Goal: Task Accomplishment & Management: Use online tool/utility

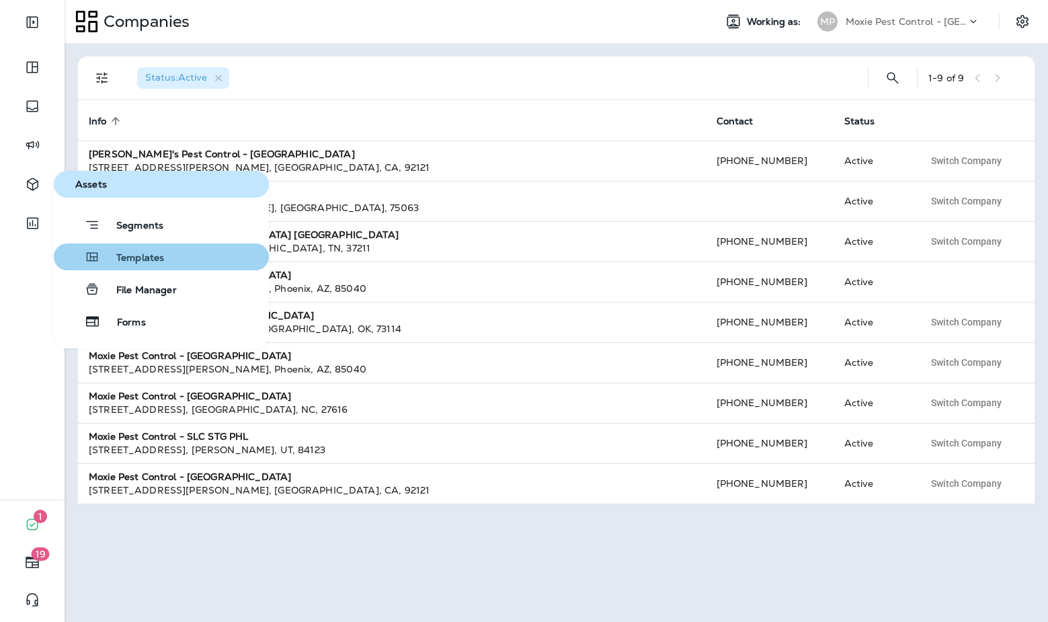
click at [160, 248] on button "Templates" at bounding box center [161, 256] width 215 height 27
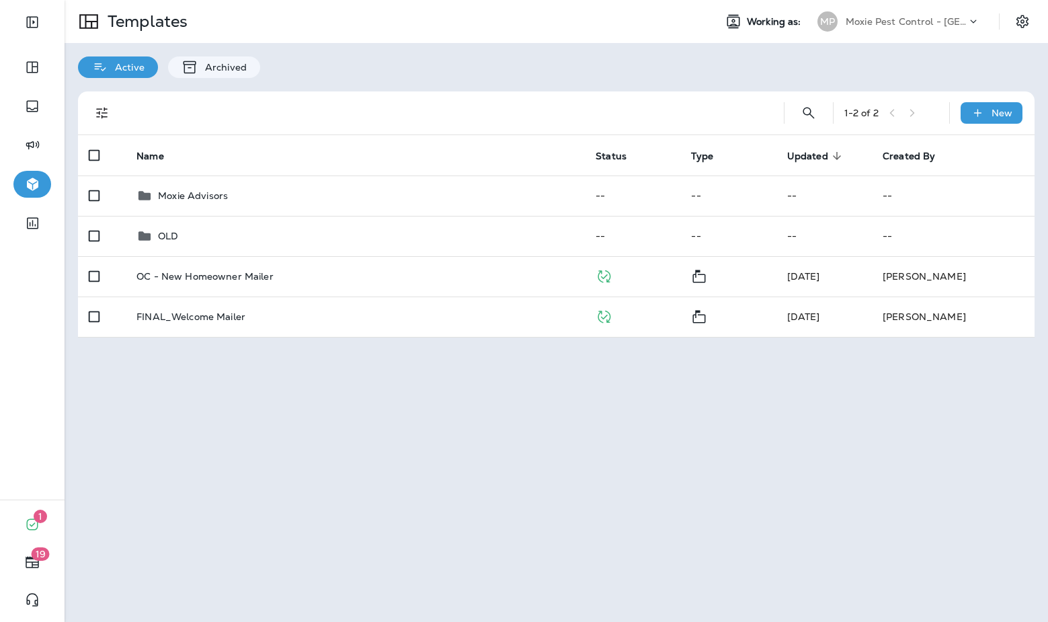
click at [896, 22] on p "Moxie Pest Control - [GEOGRAPHIC_DATA]" at bounding box center [905, 21] width 121 height 11
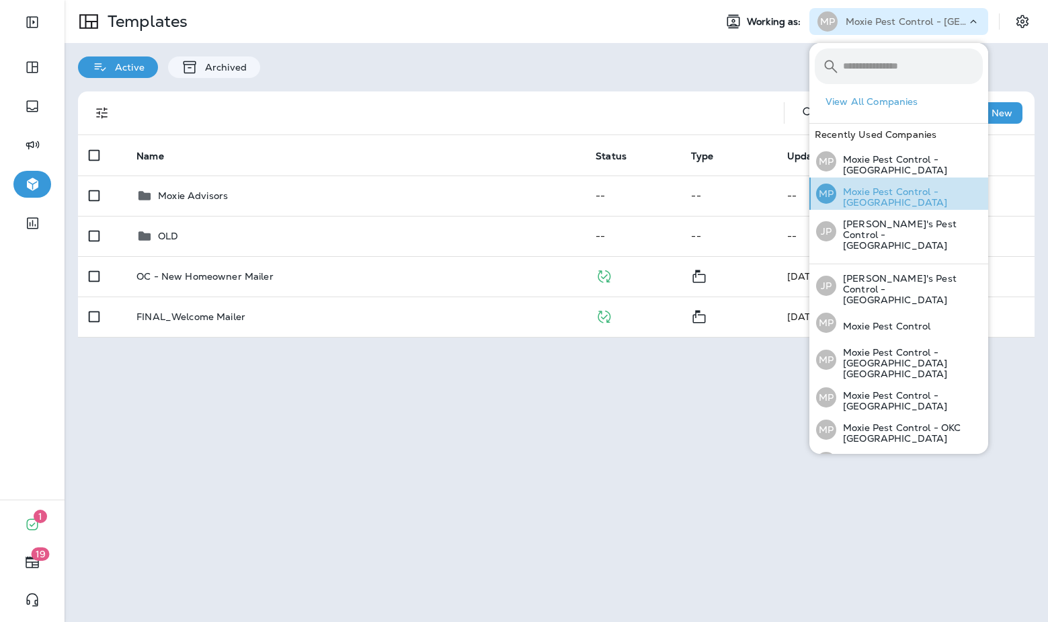
click at [901, 194] on p "Moxie Pest Control - [GEOGRAPHIC_DATA]" at bounding box center [909, 197] width 147 height 22
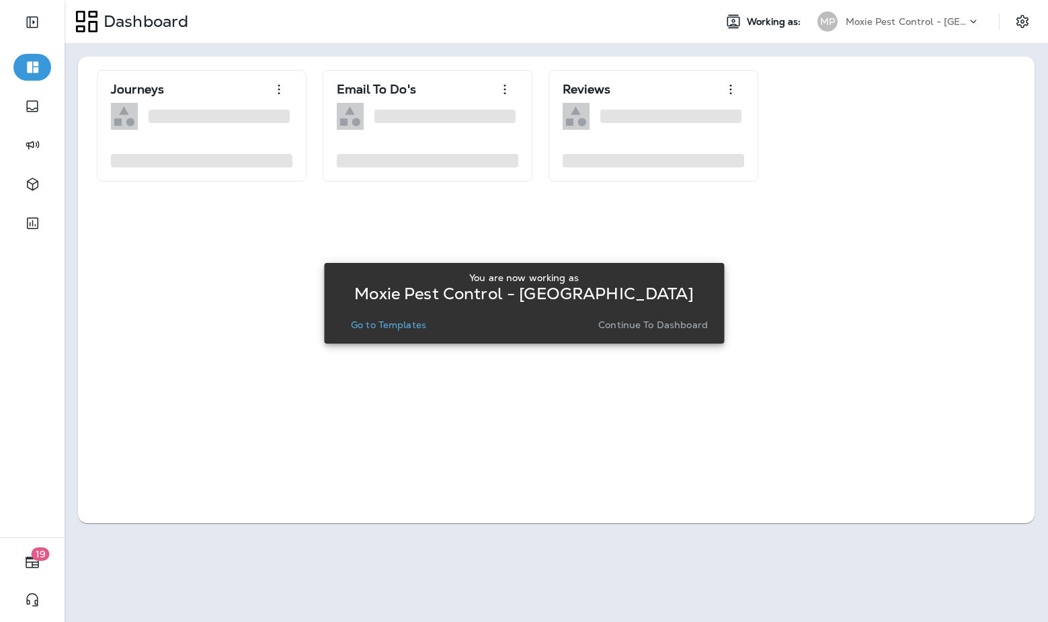
click at [411, 324] on p "Go to Templates" at bounding box center [388, 324] width 75 height 11
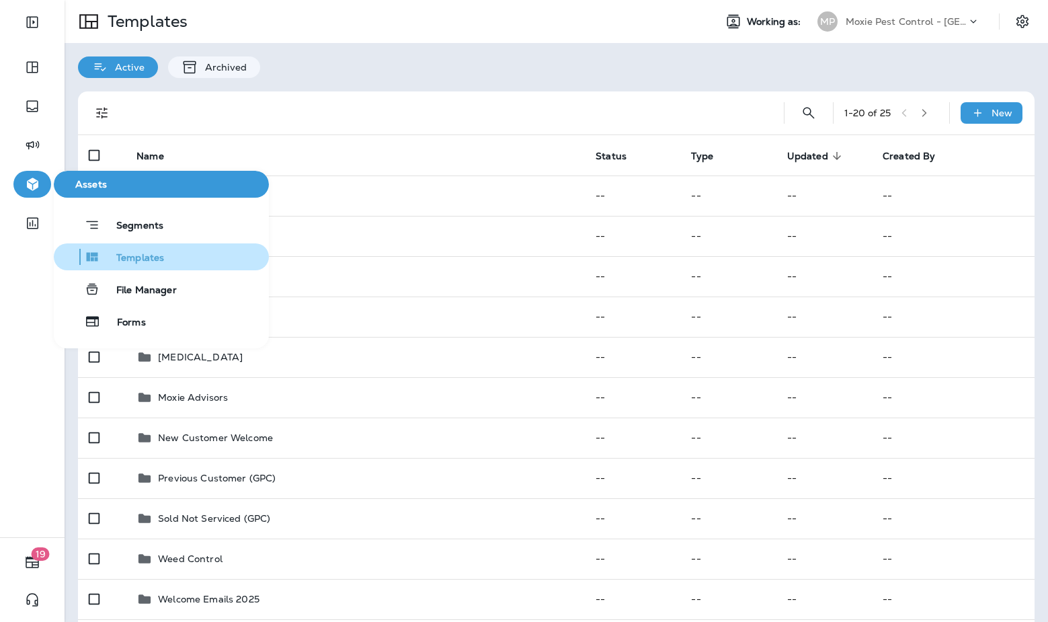
click at [153, 257] on span "Templates" at bounding box center [132, 258] width 64 height 13
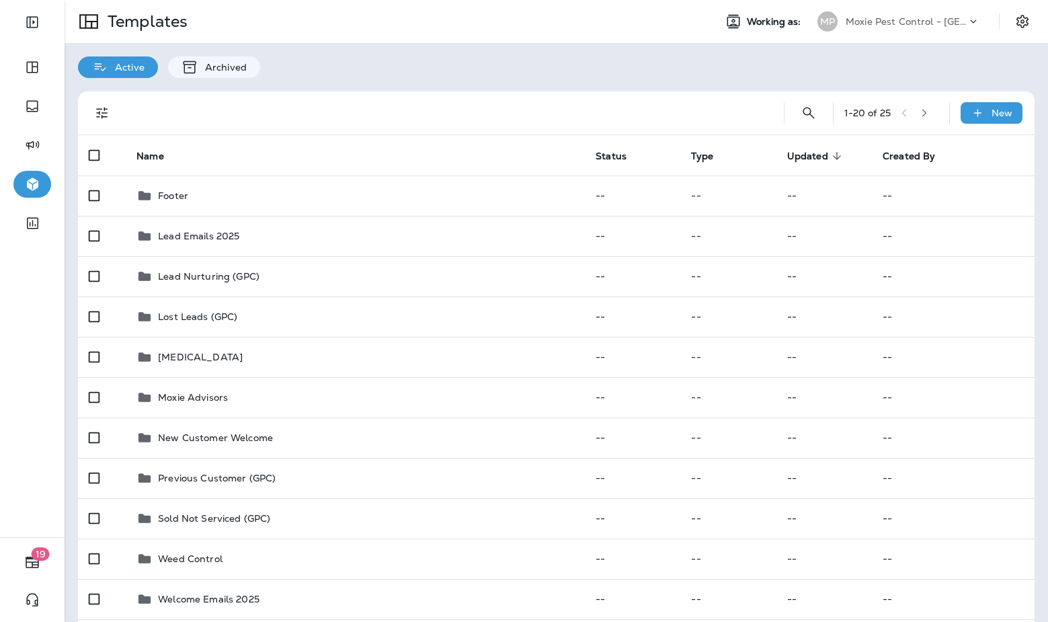
click at [279, 147] on th "Name" at bounding box center [355, 155] width 459 height 40
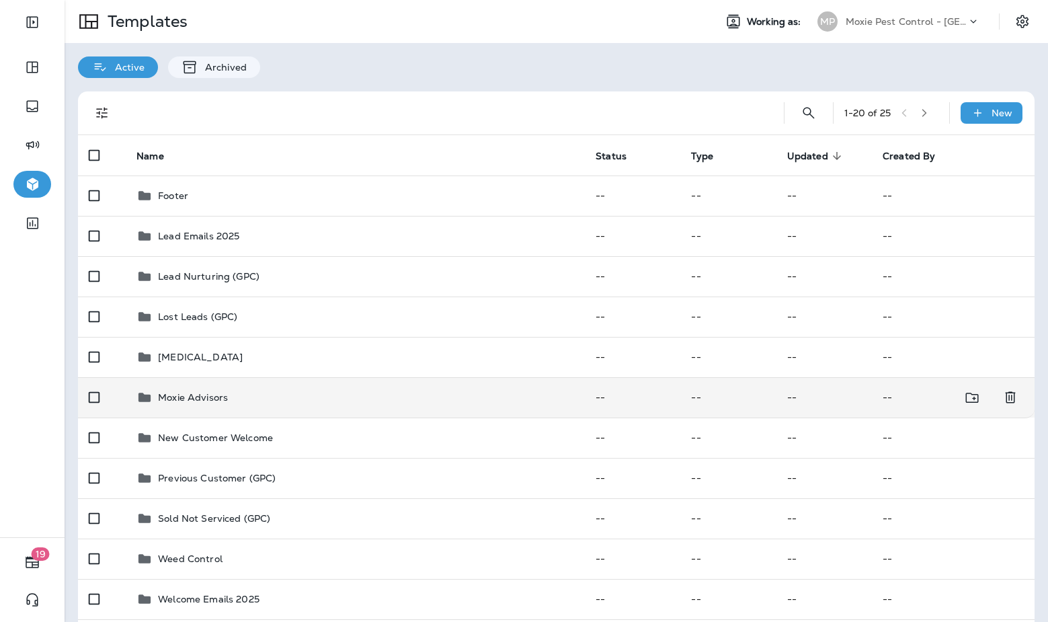
click at [253, 394] on div "Moxie Advisors" at bounding box center [354, 397] width 437 height 16
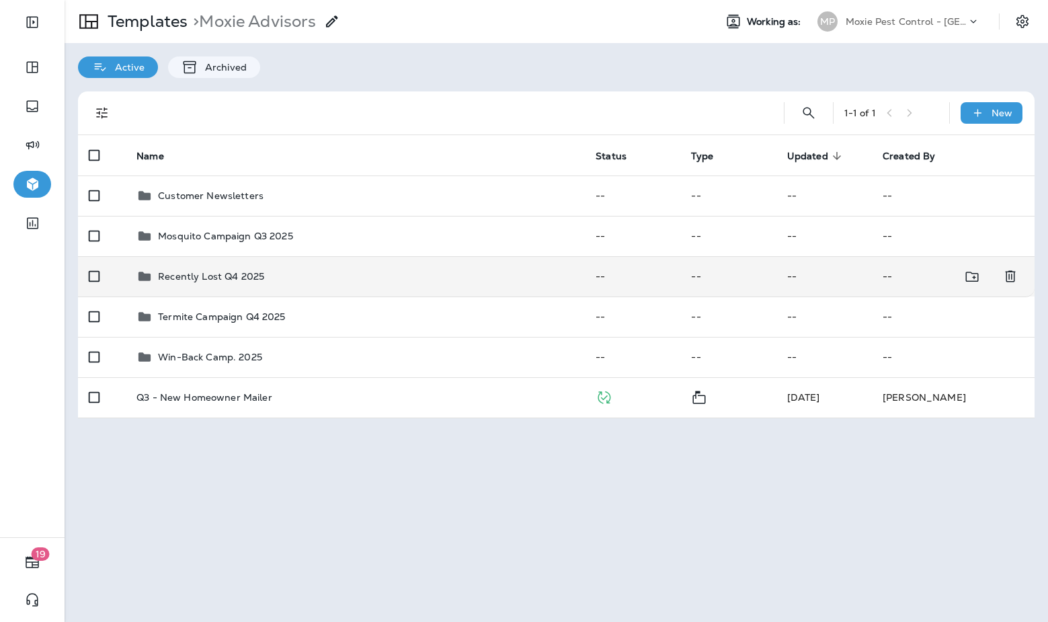
click at [233, 279] on p "Recently Lost Q4 2025" at bounding box center [211, 276] width 106 height 11
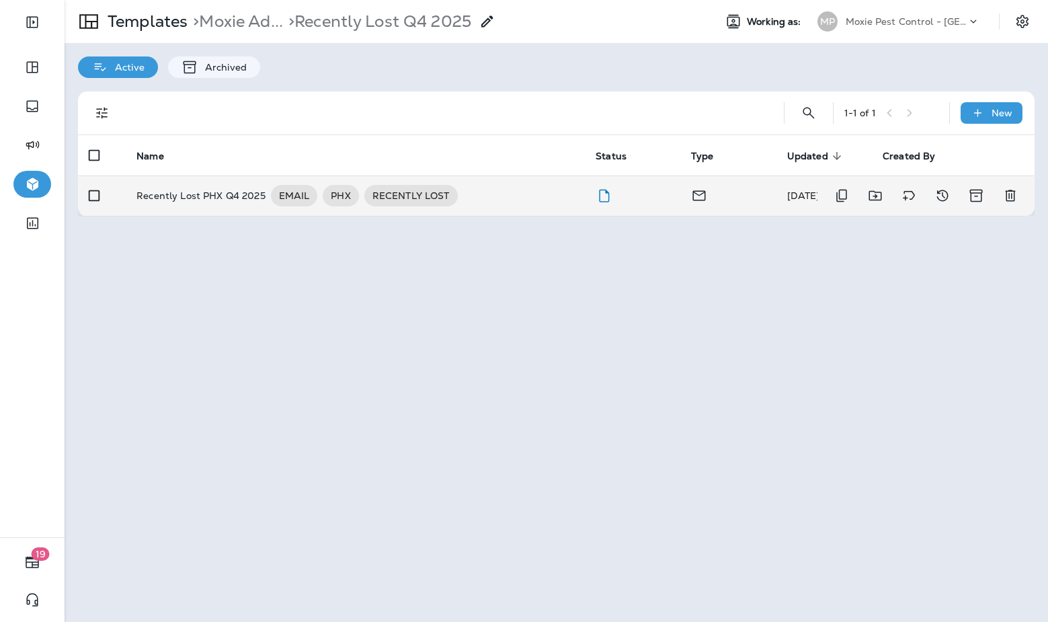
click at [208, 194] on p "Recently Lost PHX Q4 2025" at bounding box center [200, 196] width 129 height 22
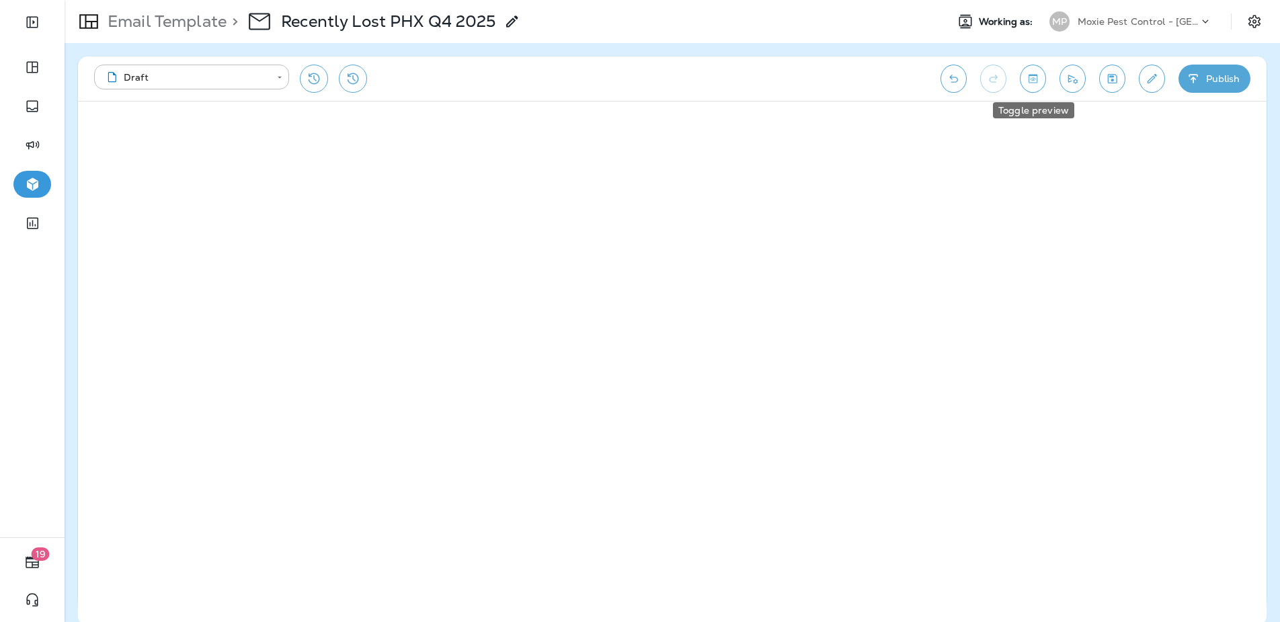
click at [1027, 79] on icon "Toggle preview" at bounding box center [1033, 78] width 14 height 13
click at [113, 122] on button "Exit Preview" at bounding box center [132, 123] width 93 height 26
click at [1034, 88] on button "Toggle preview" at bounding box center [1032, 79] width 26 height 28
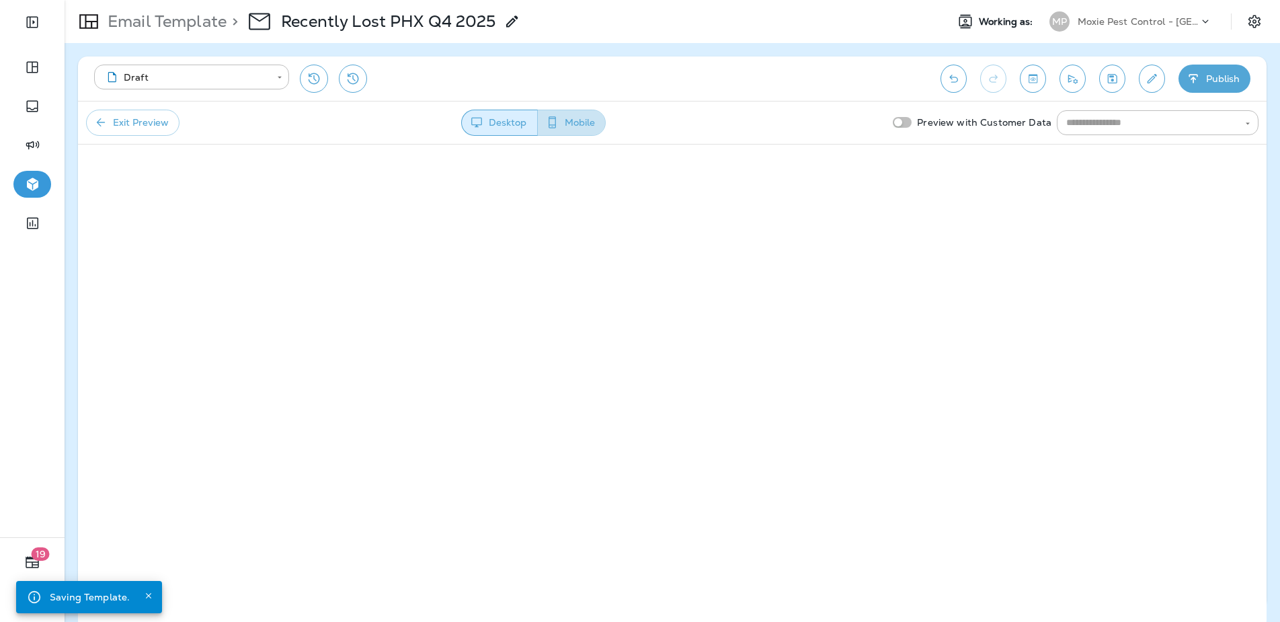
click at [575, 120] on button "Mobile" at bounding box center [571, 123] width 69 height 26
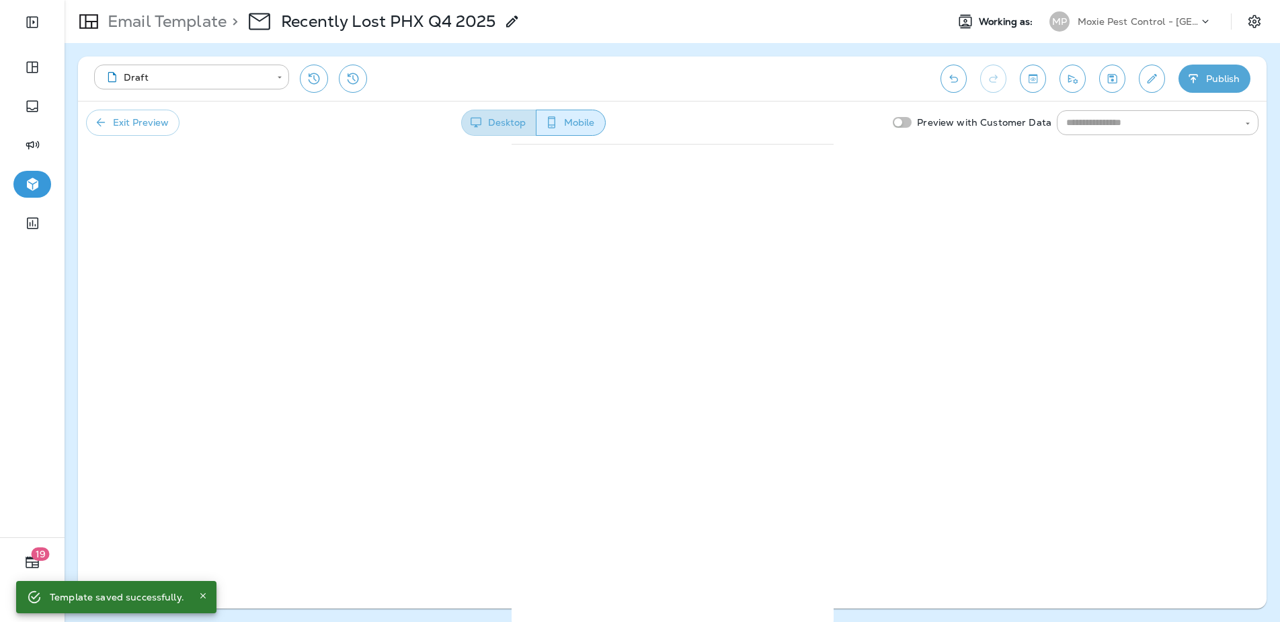
click at [496, 124] on button "Desktop" at bounding box center [498, 123] width 75 height 26
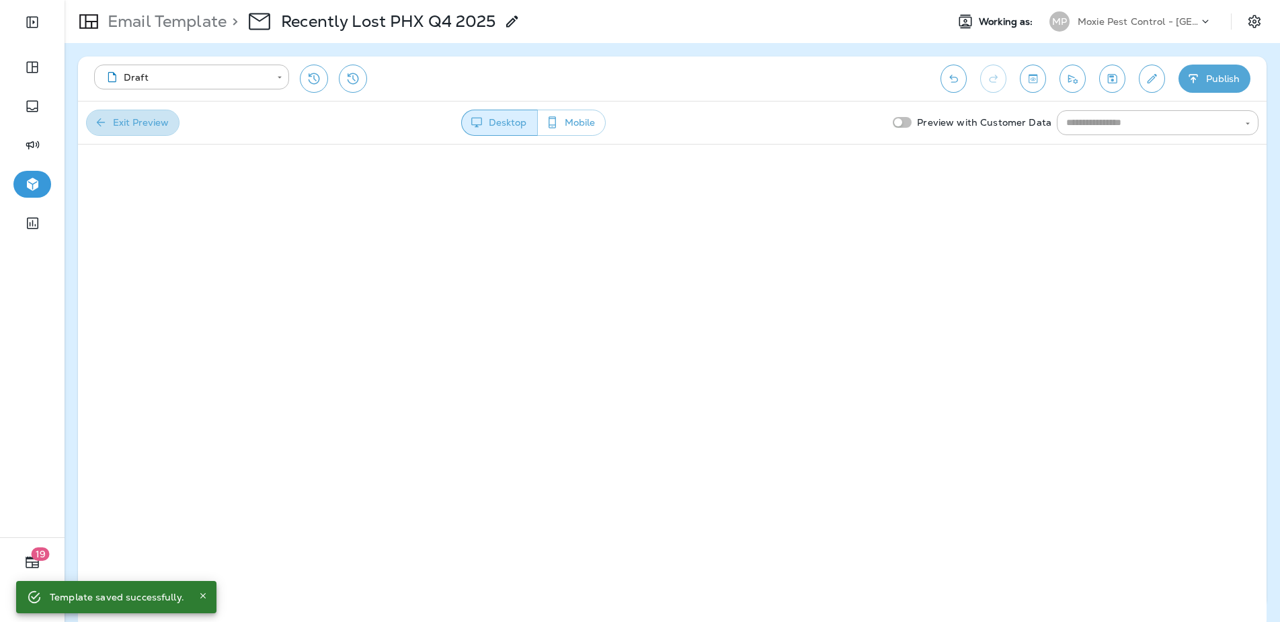
click at [126, 120] on button "Exit Preview" at bounding box center [132, 123] width 93 height 26
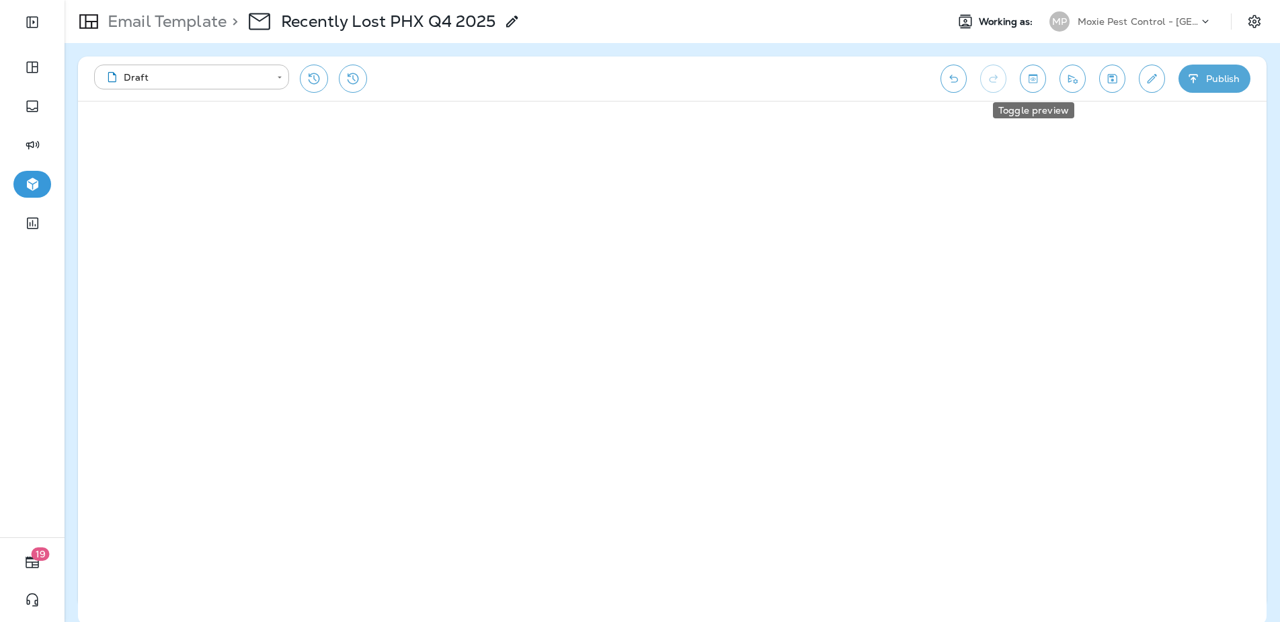
click at [1042, 81] on button "Toggle preview" at bounding box center [1032, 79] width 26 height 28
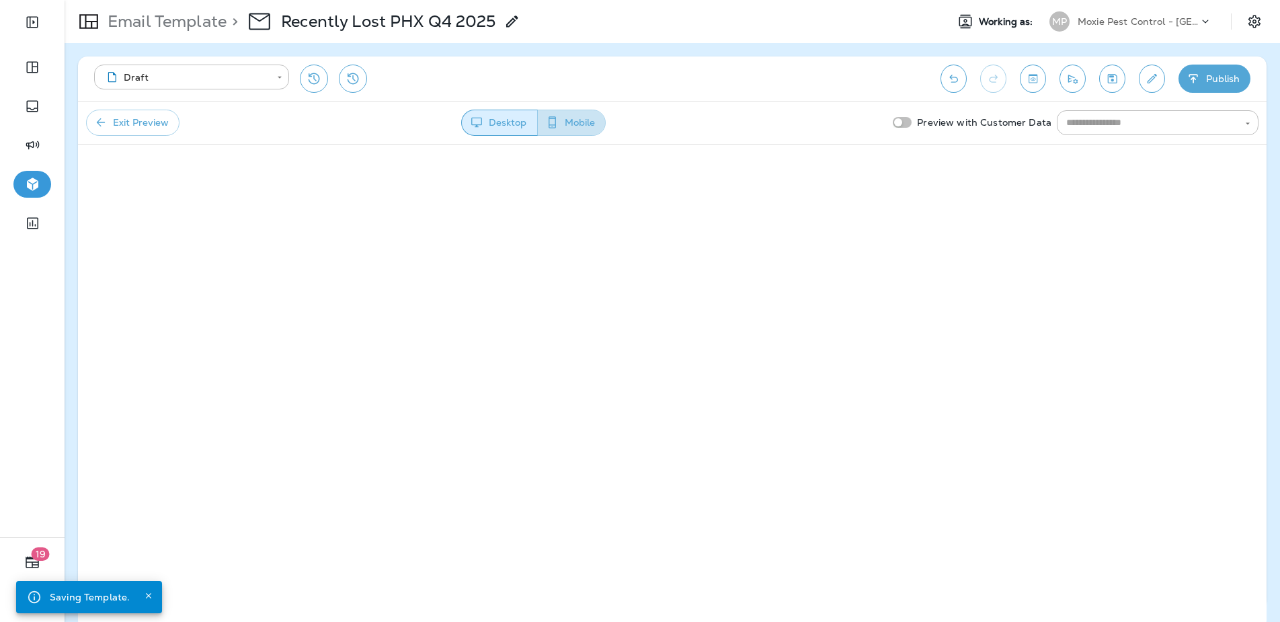
click at [572, 128] on button "Mobile" at bounding box center [571, 123] width 69 height 26
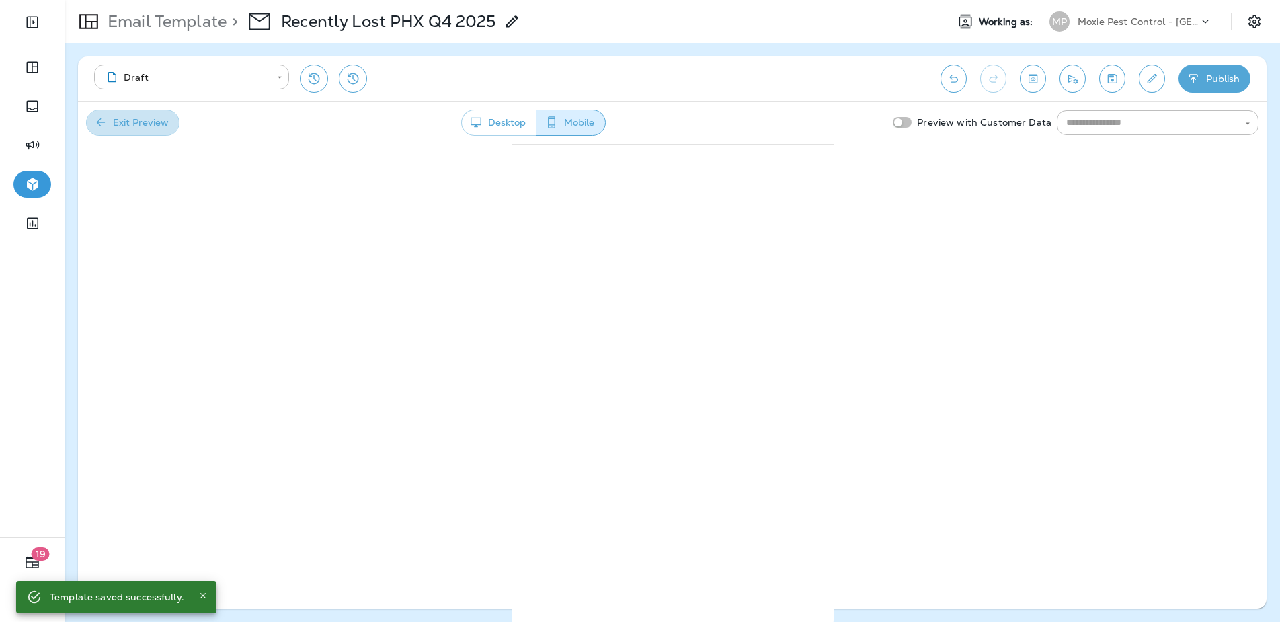
click at [110, 130] on button "Exit Preview" at bounding box center [132, 123] width 93 height 26
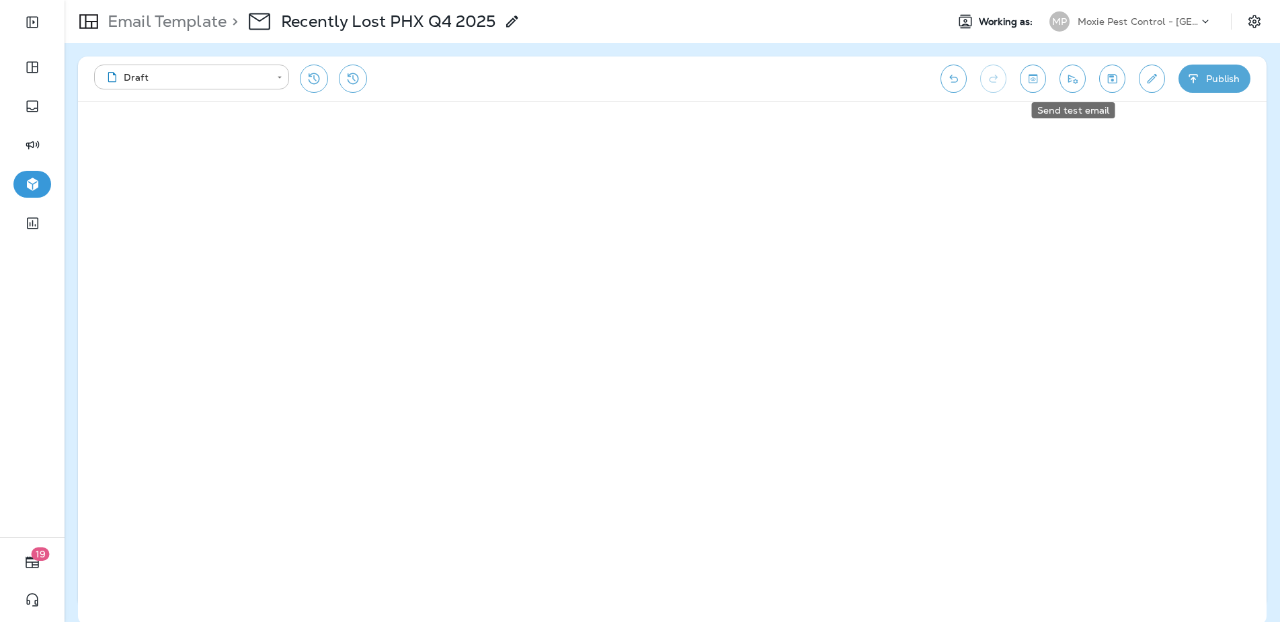
click at [1047, 73] on icon "Send test email" at bounding box center [1072, 78] width 14 height 13
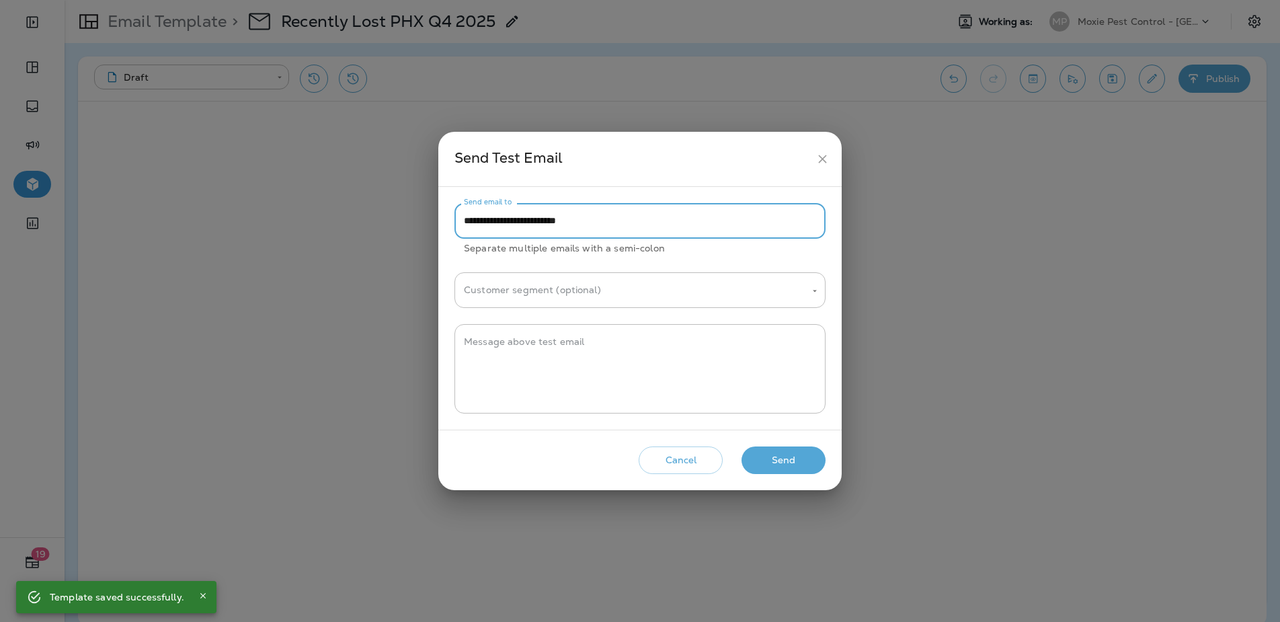
drag, startPoint x: 488, startPoint y: 224, endPoint x: 458, endPoint y: 224, distance: 30.2
click at [458, 224] on input "**********" at bounding box center [639, 221] width 371 height 36
type input "**********"
drag, startPoint x: 790, startPoint y: 458, endPoint x: 802, endPoint y: 450, distance: 14.5
click at [790, 458] on button "Send" at bounding box center [783, 460] width 84 height 28
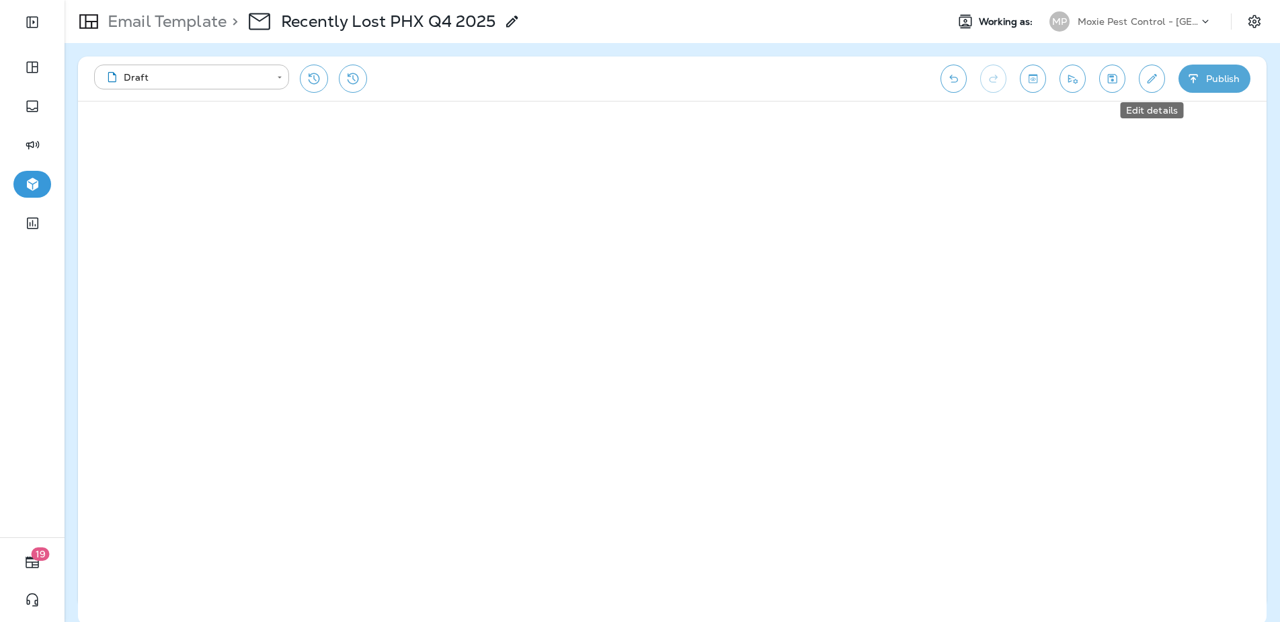
click at [1047, 75] on icon "Edit details" at bounding box center [1151, 78] width 14 height 13
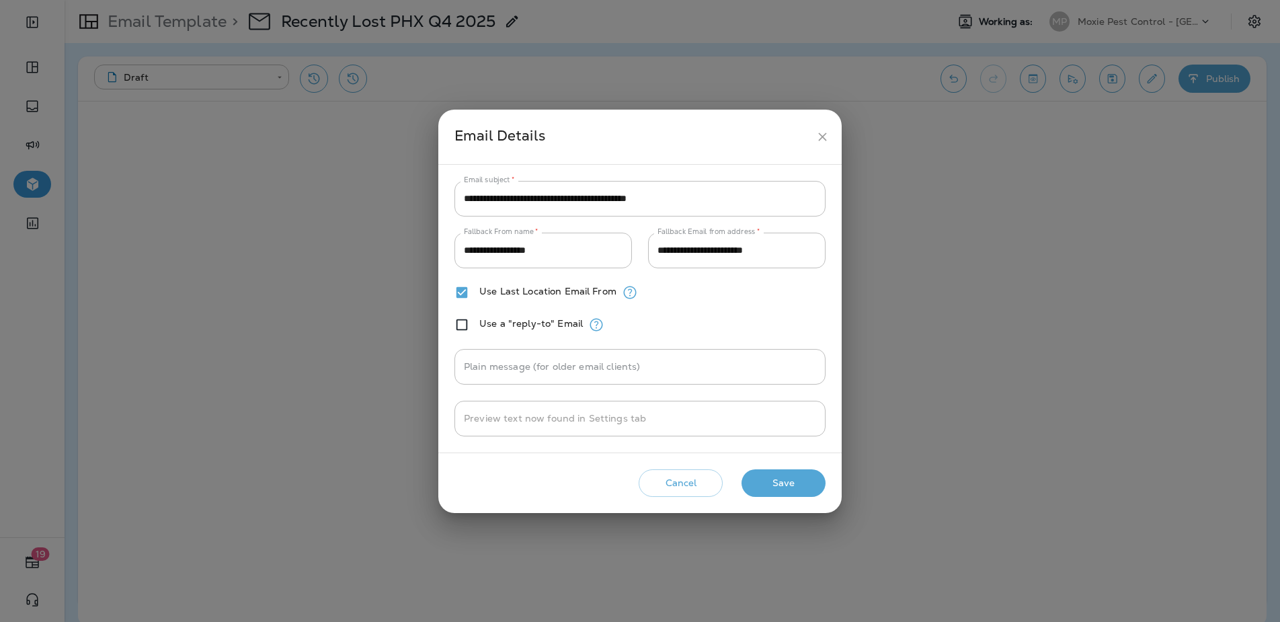
click at [827, 137] on icon "close" at bounding box center [822, 137] width 14 height 14
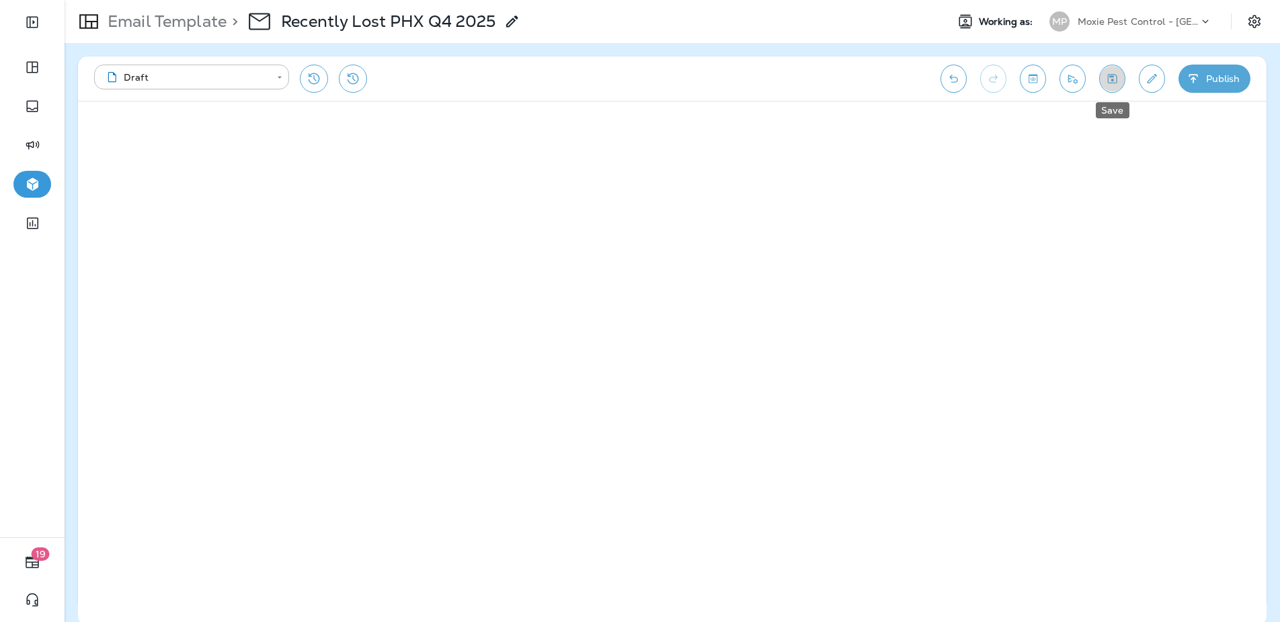
drag, startPoint x: 1107, startPoint y: 83, endPoint x: 1098, endPoint y: 84, distance: 8.8
click at [1047, 83] on icon "Save" at bounding box center [1112, 78] width 14 height 13
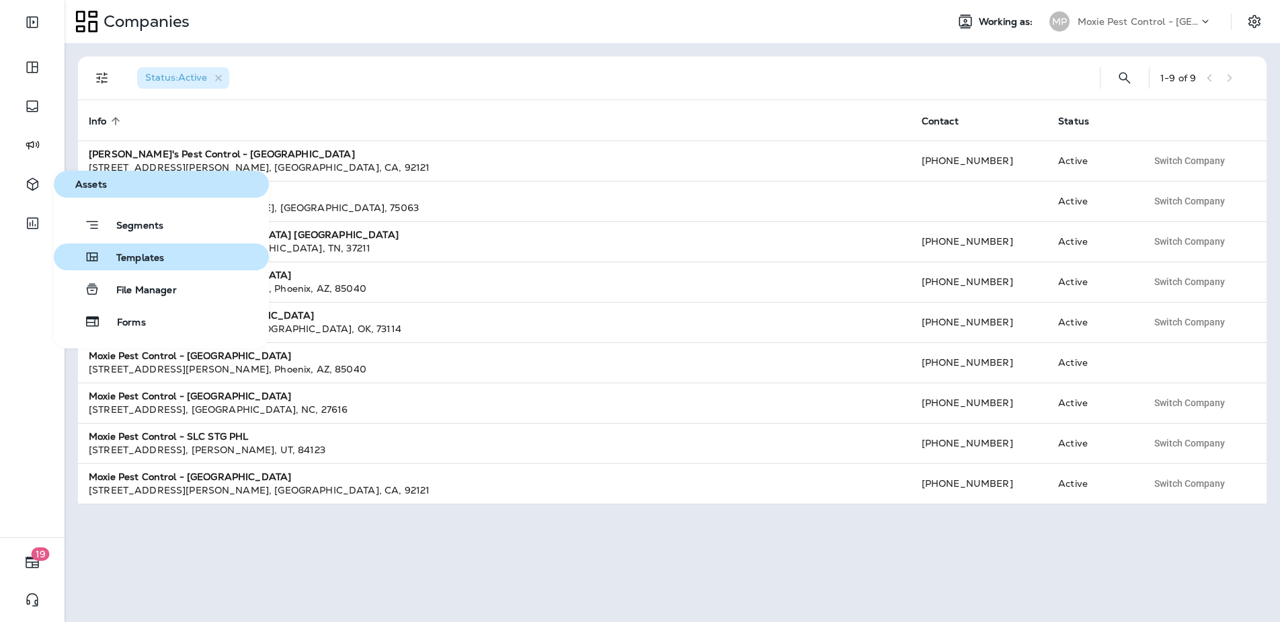
click at [119, 265] on button "Templates" at bounding box center [161, 256] width 215 height 27
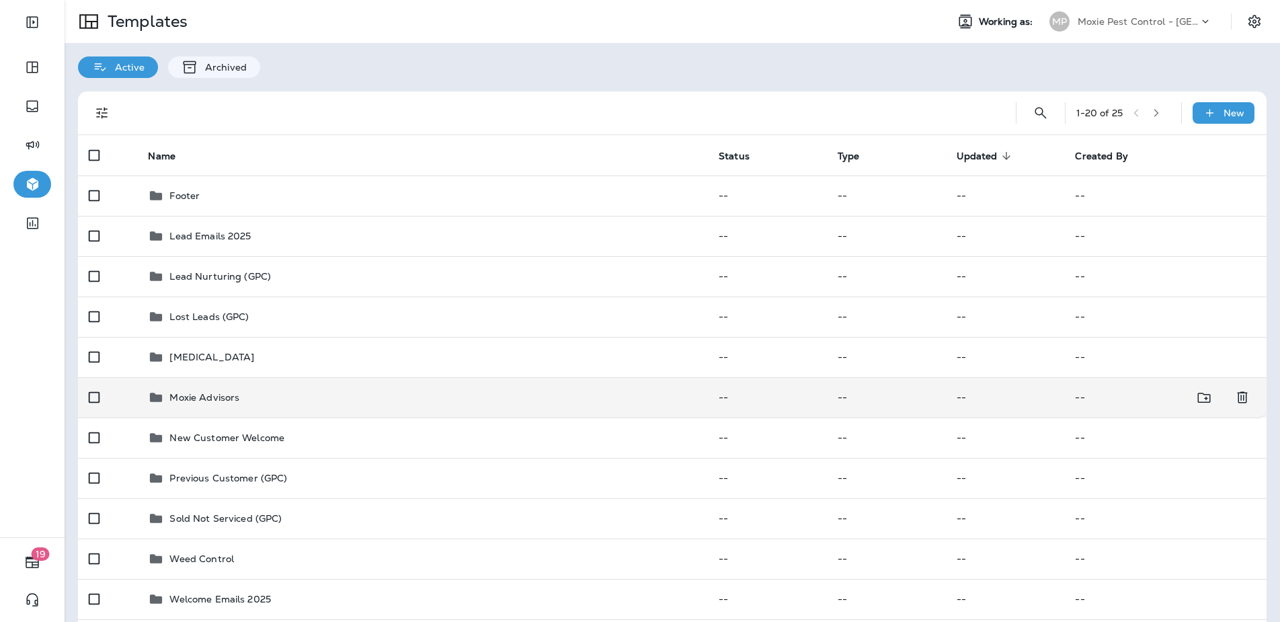
click at [276, 394] on div "Moxie Advisors" at bounding box center [422, 397] width 549 height 16
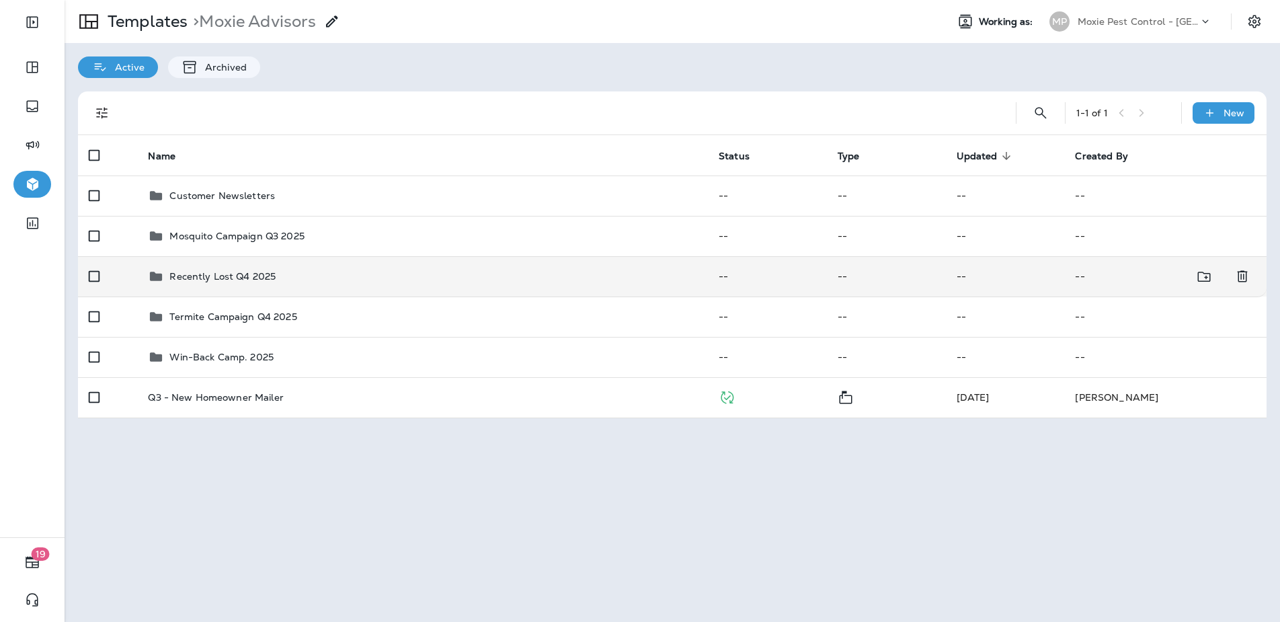
click at [303, 275] on div "Recently Lost Q4 2025" at bounding box center [422, 276] width 549 height 16
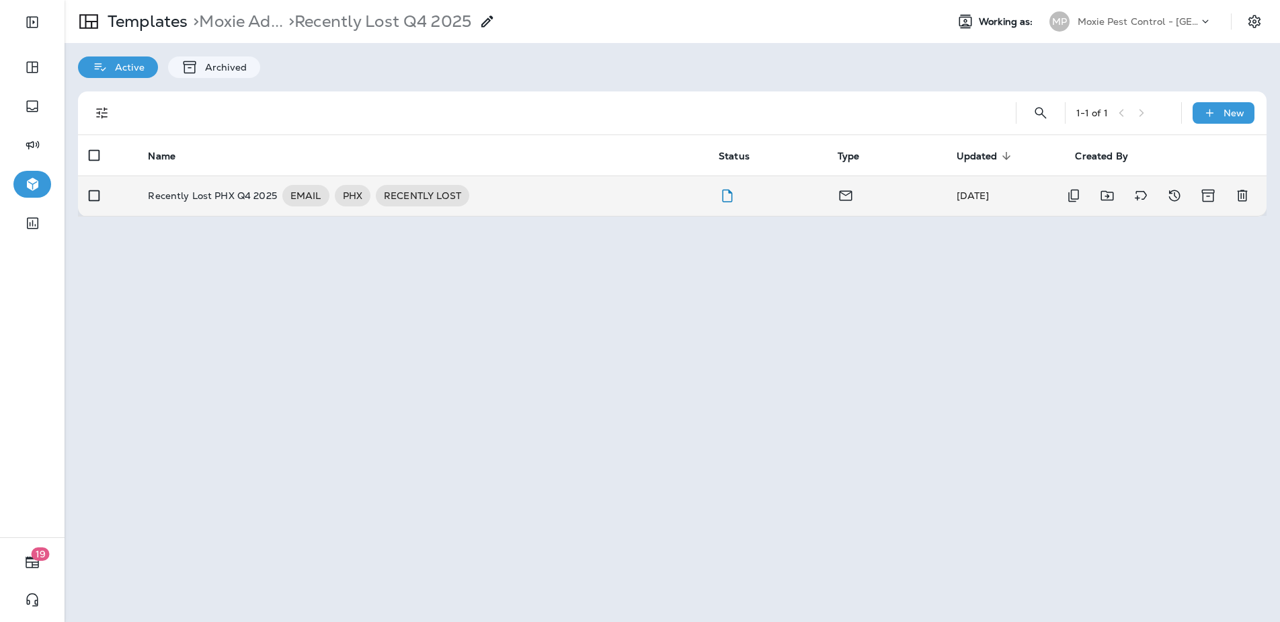
click at [219, 203] on p "Recently Lost PHX Q4 2025" at bounding box center [212, 196] width 129 height 22
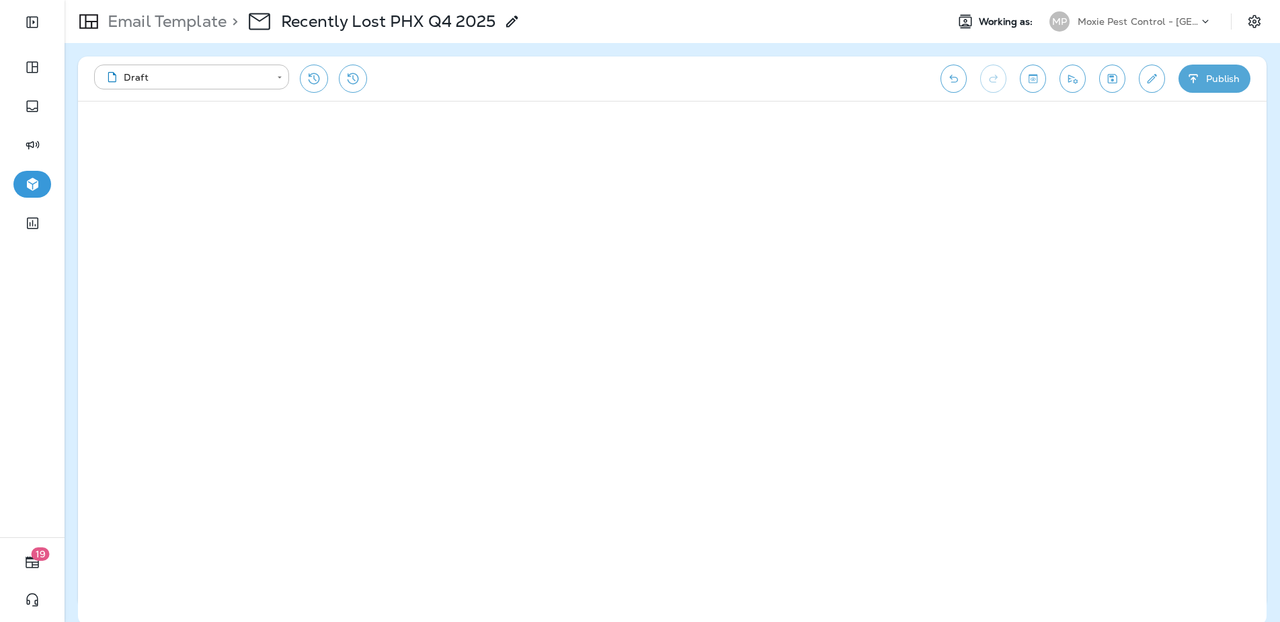
click at [32, 378] on div at bounding box center [32, 399] width 65 height 276
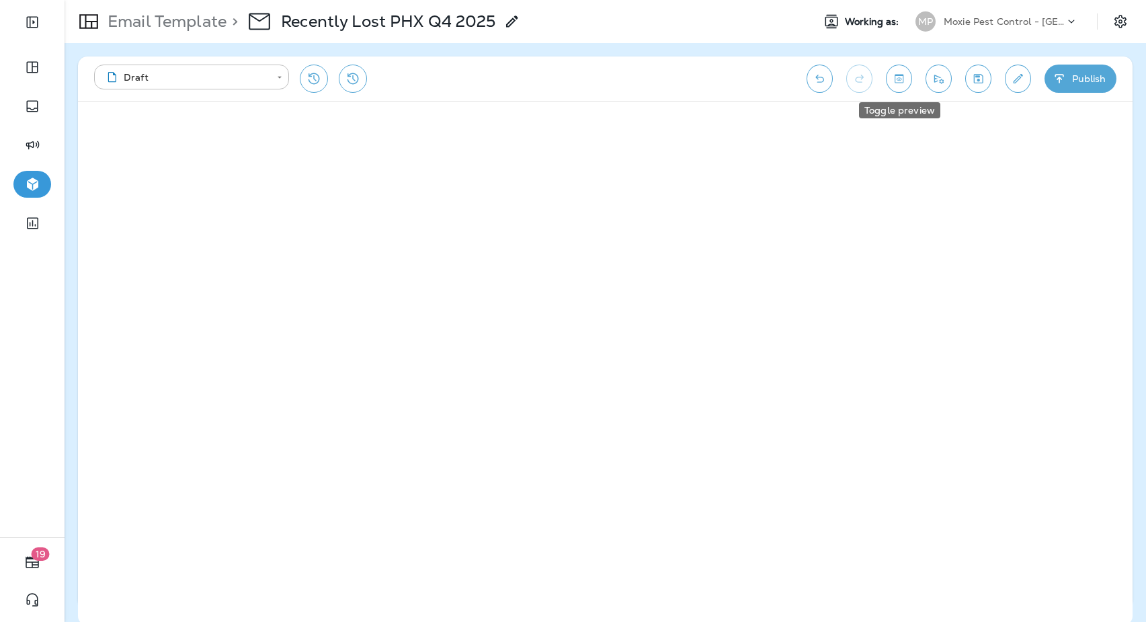
click at [892, 77] on icon "Toggle preview" at bounding box center [899, 78] width 14 height 13
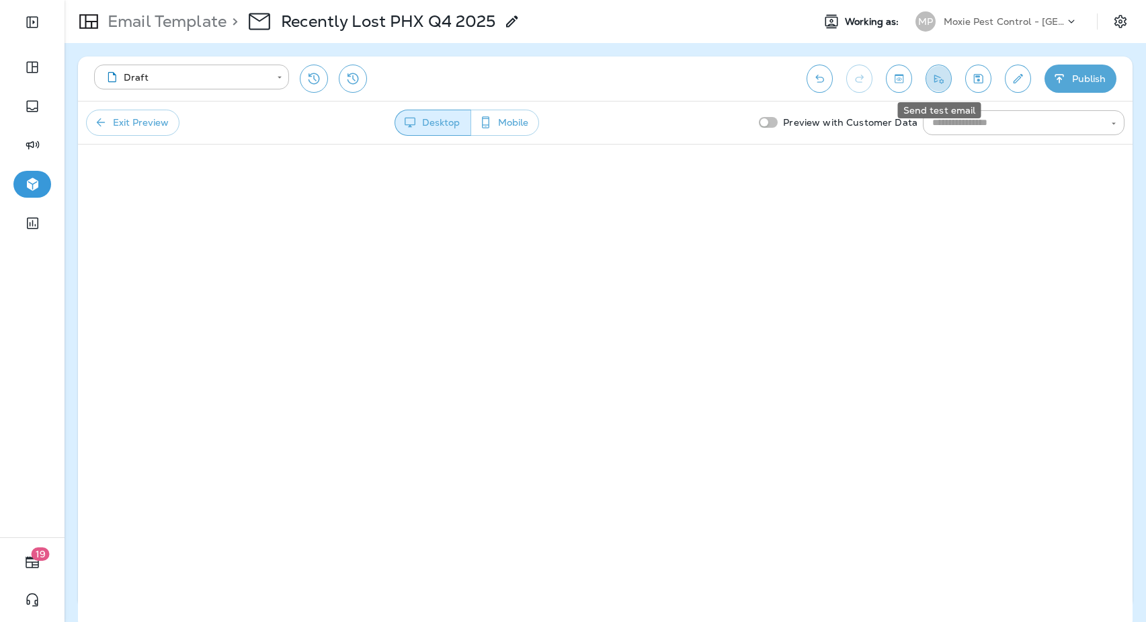
click at [948, 81] on button "Send test email" at bounding box center [938, 79] width 26 height 28
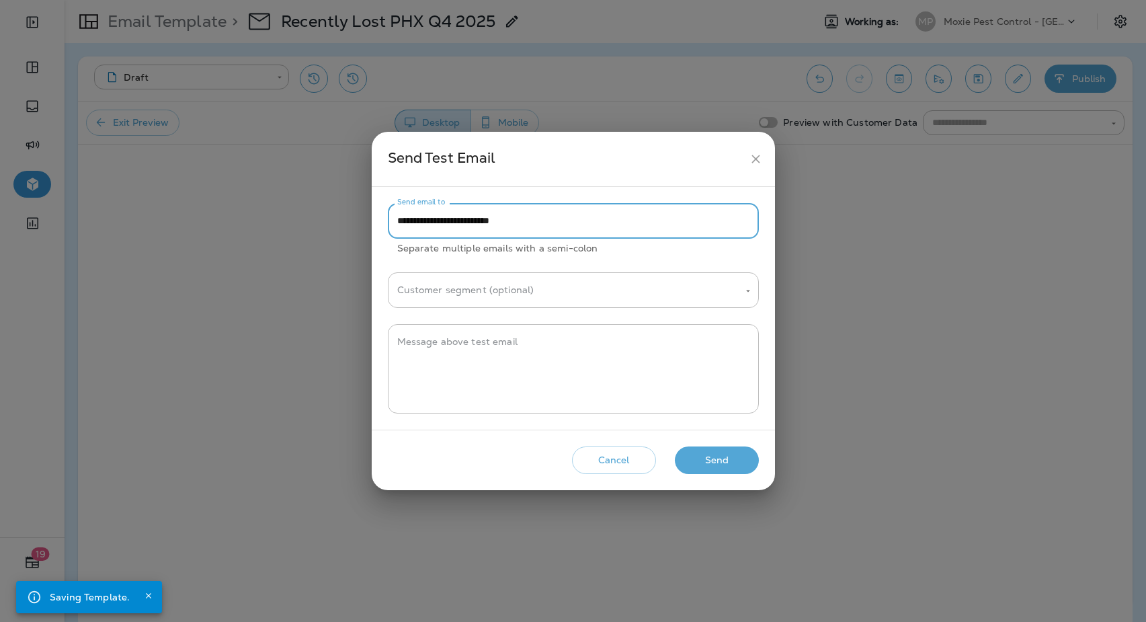
drag, startPoint x: 426, startPoint y: 216, endPoint x: 383, endPoint y: 223, distance: 43.6
click at [383, 222] on div "**********" at bounding box center [573, 308] width 403 height 243
type input "**********"
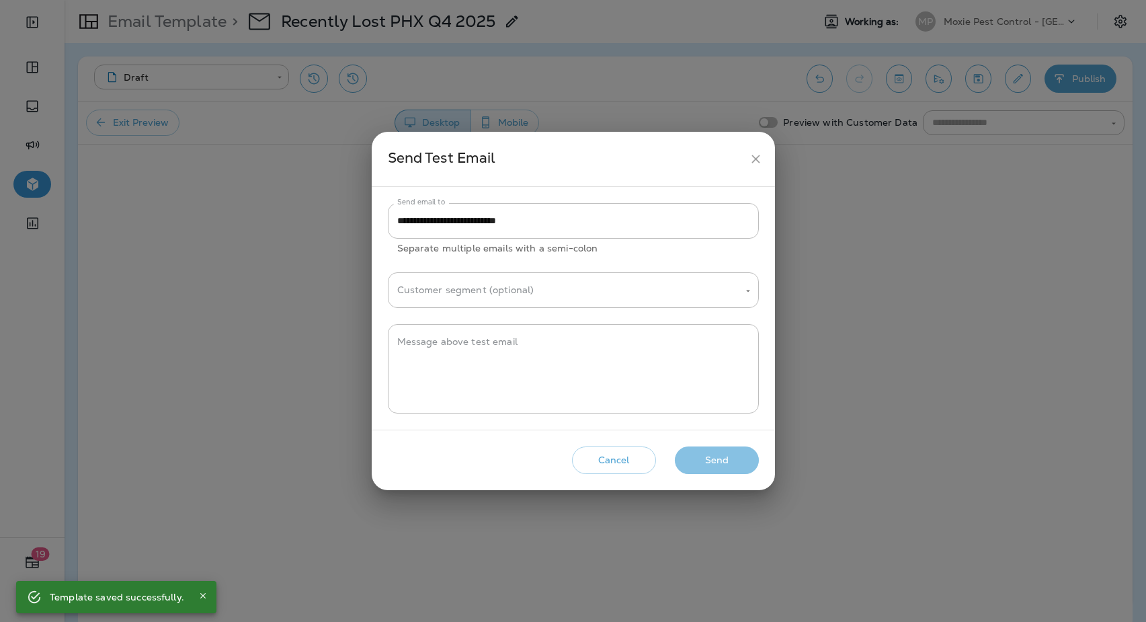
drag, startPoint x: 732, startPoint y: 467, endPoint x: 405, endPoint y: 399, distance: 334.4
click at [732, 467] on button "Send" at bounding box center [717, 460] width 84 height 28
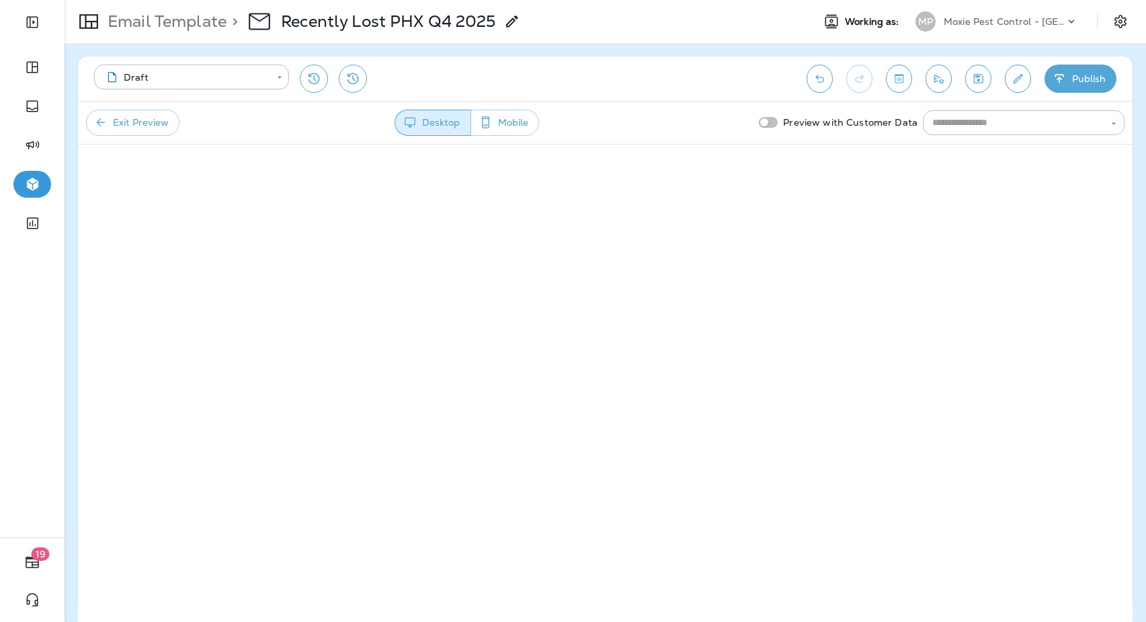
click at [122, 118] on button "Exit Preview" at bounding box center [132, 123] width 93 height 26
click at [987, 73] on button "Save" at bounding box center [978, 79] width 26 height 28
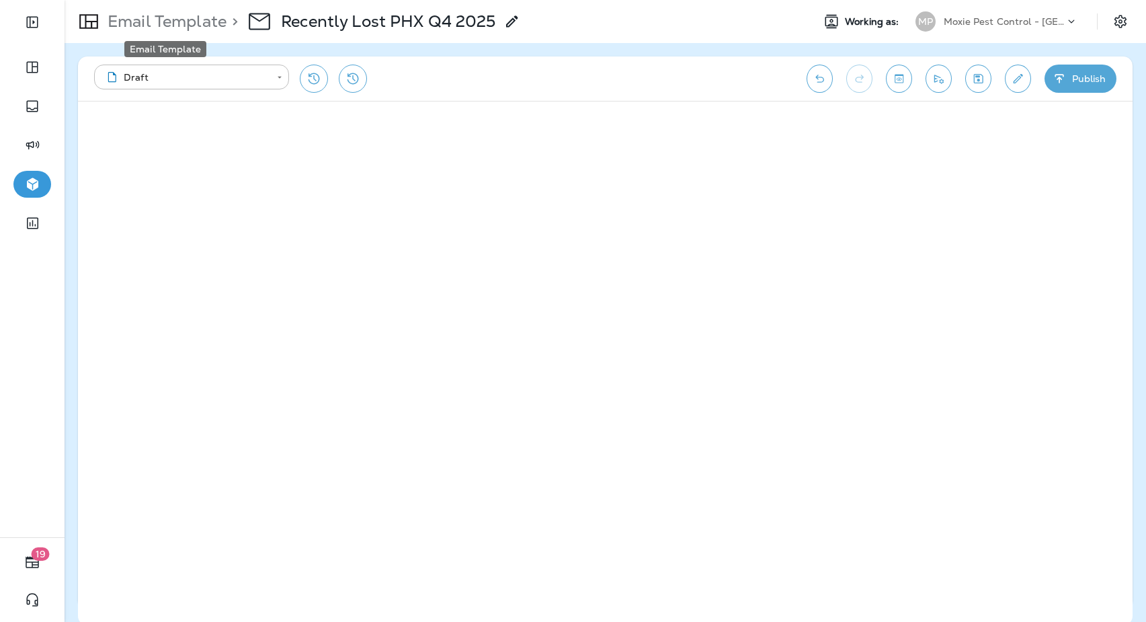
click at [198, 30] on p "Email Template" at bounding box center [164, 21] width 124 height 20
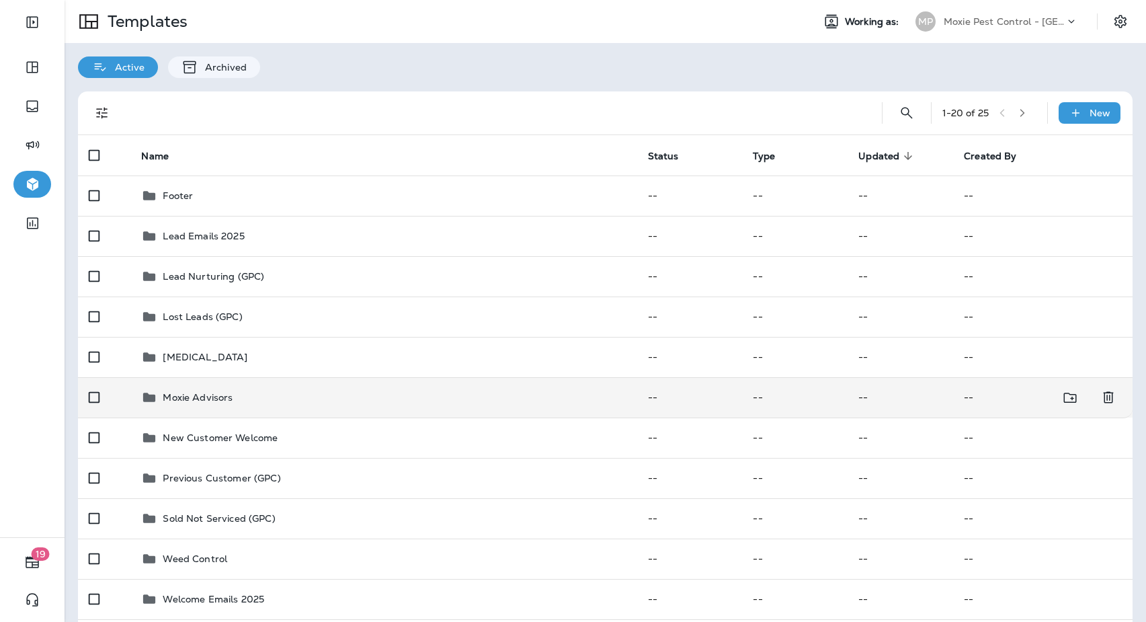
click at [406, 395] on div "Moxie Advisors" at bounding box center [383, 397] width 485 height 16
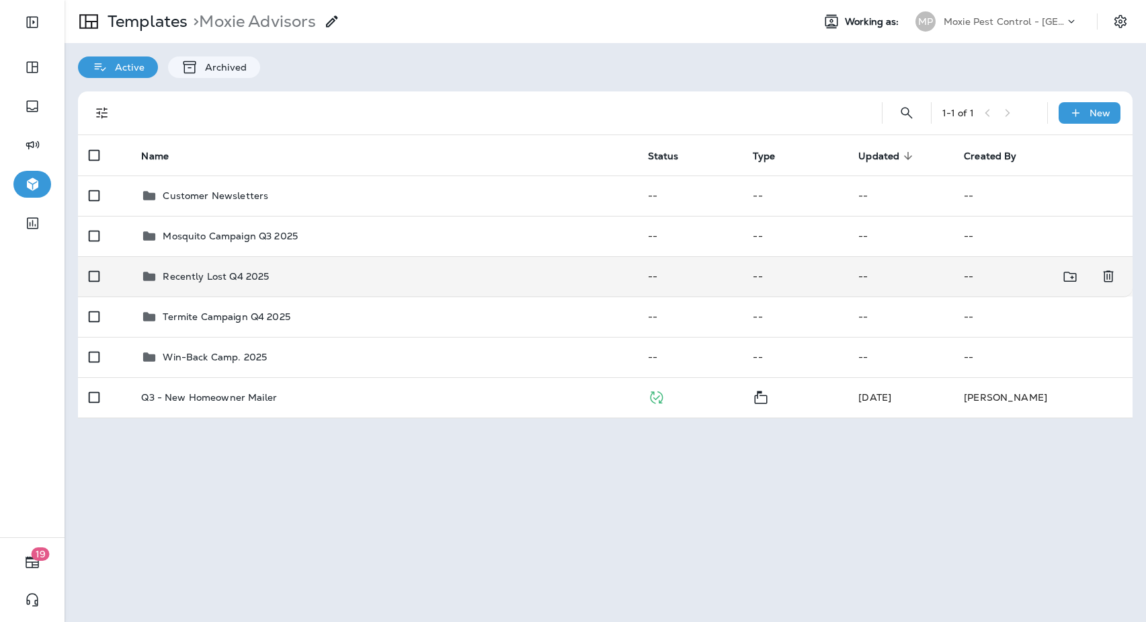
click at [389, 272] on div "Recently Lost Q4 2025" at bounding box center [383, 276] width 485 height 16
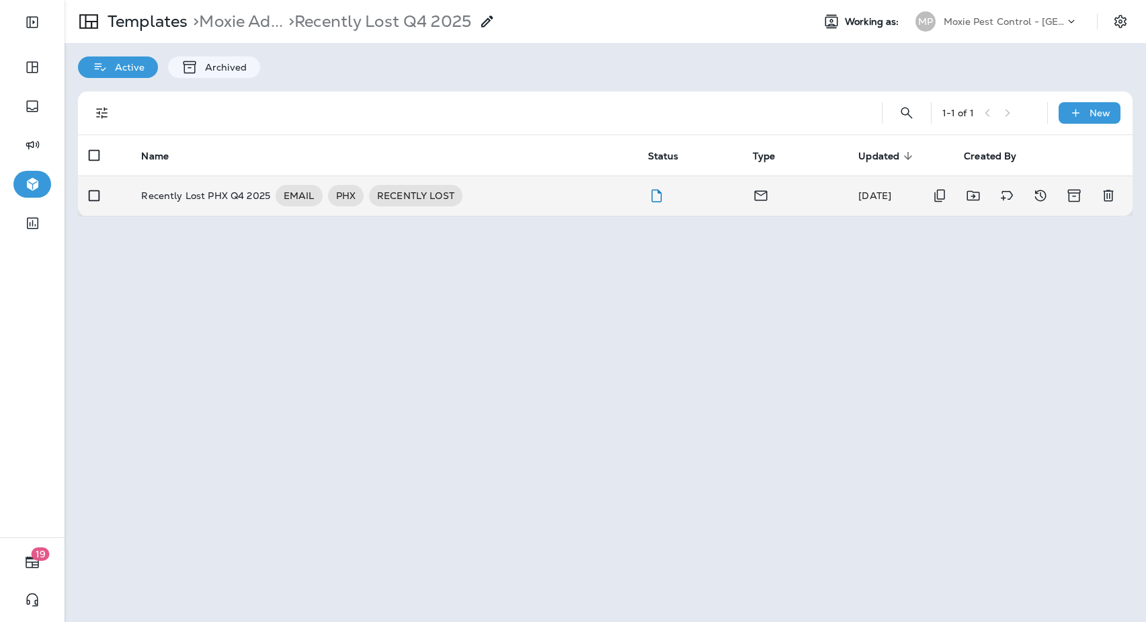
click at [185, 210] on td "Recently Lost PHX Q4 2025 EMAIL PHX RECENTLY LOST" at bounding box center [383, 195] width 506 height 40
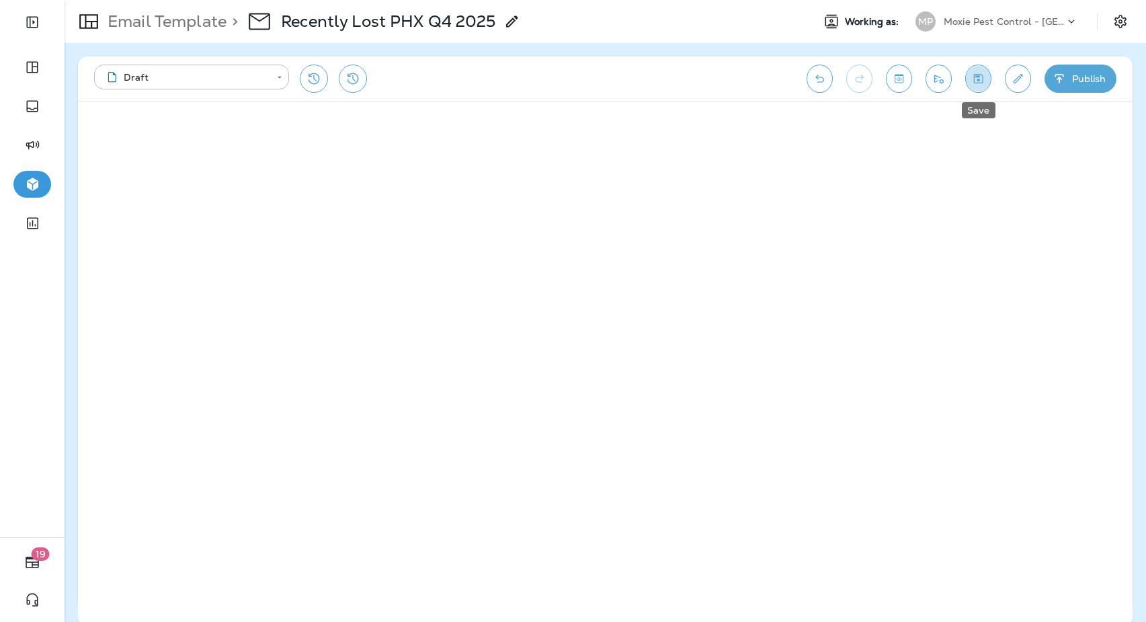
click at [982, 80] on icon "Save" at bounding box center [978, 78] width 9 height 9
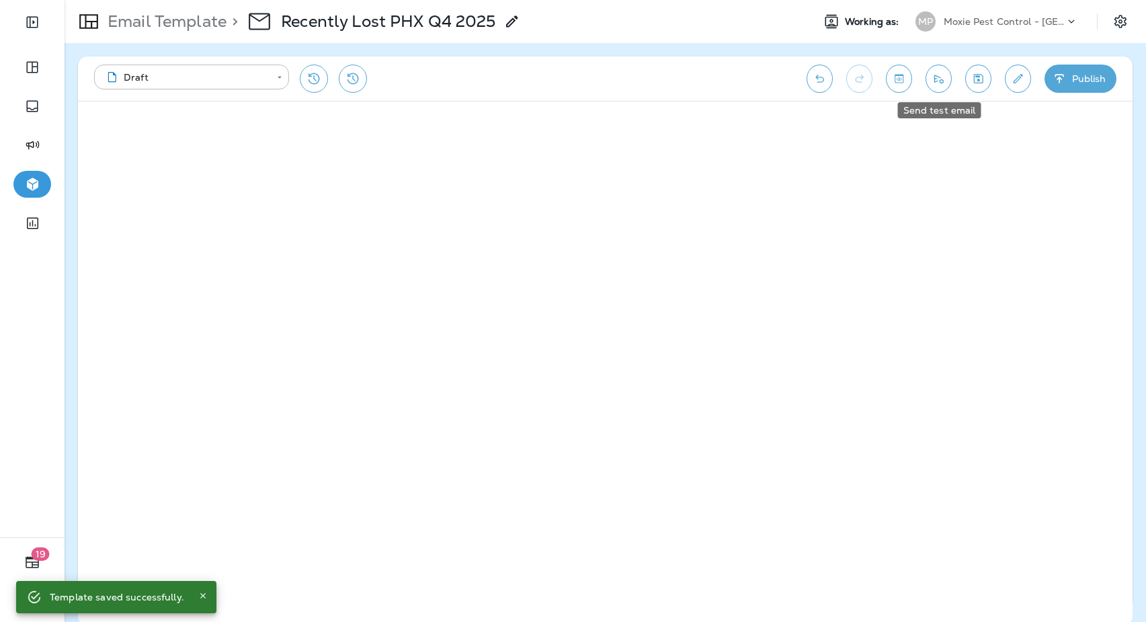
click at [935, 88] on button "Send test email" at bounding box center [938, 79] width 26 height 28
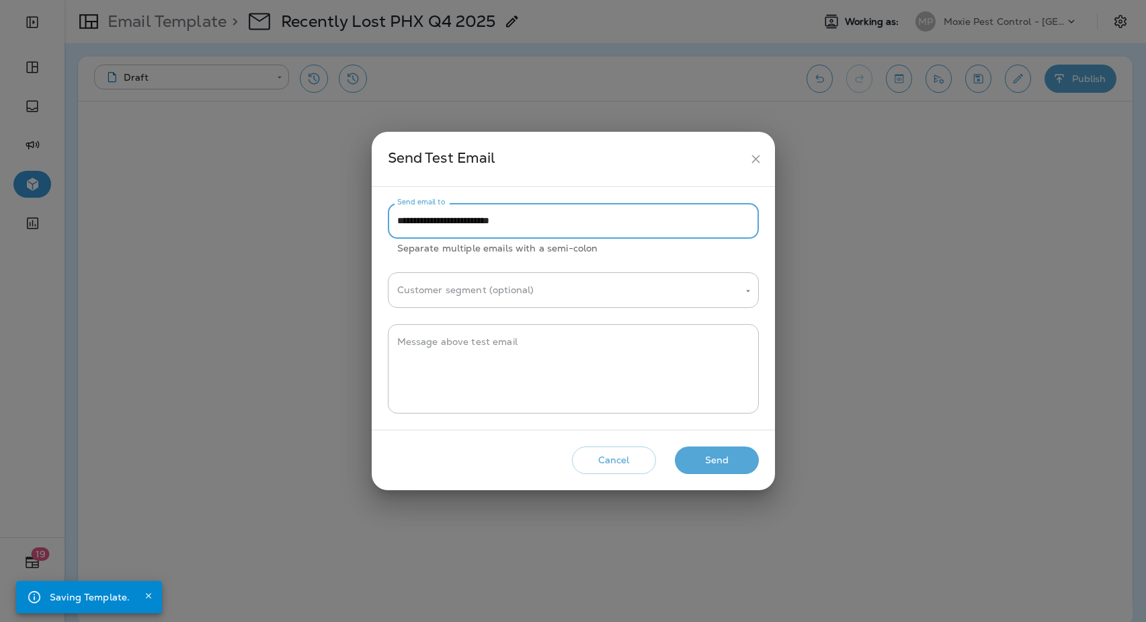
drag, startPoint x: 423, startPoint y: 220, endPoint x: 379, endPoint y: 224, distance: 44.5
click at [378, 224] on div "**********" at bounding box center [573, 308] width 403 height 243
type input "**********"
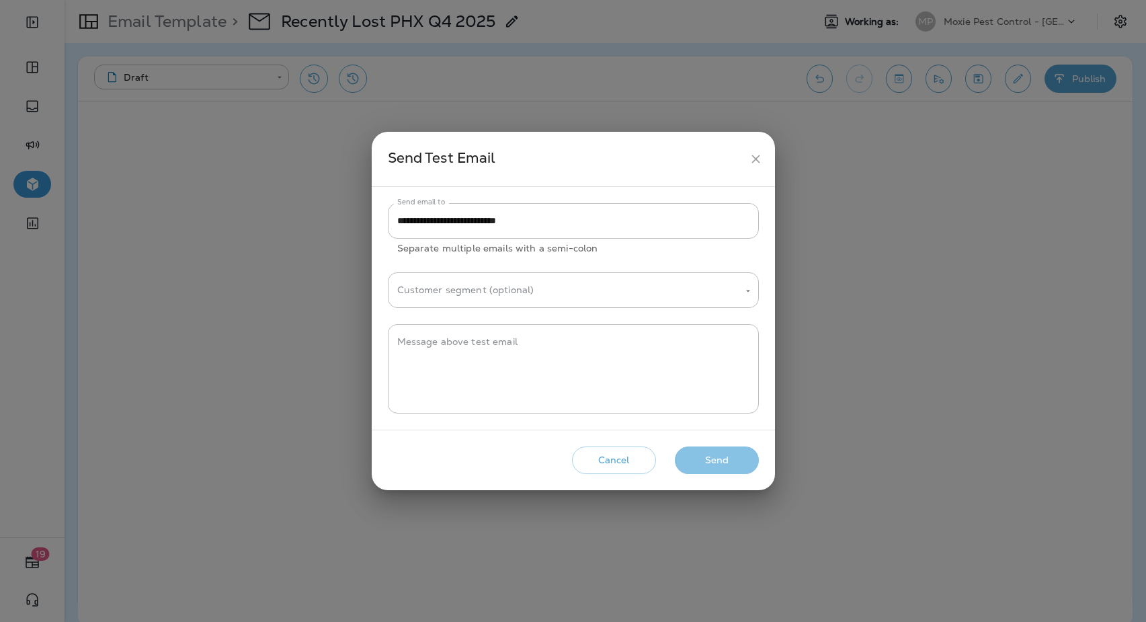
drag, startPoint x: 686, startPoint y: 457, endPoint x: 620, endPoint y: 427, distance: 72.2
click at [686, 457] on button "Send" at bounding box center [717, 460] width 84 height 28
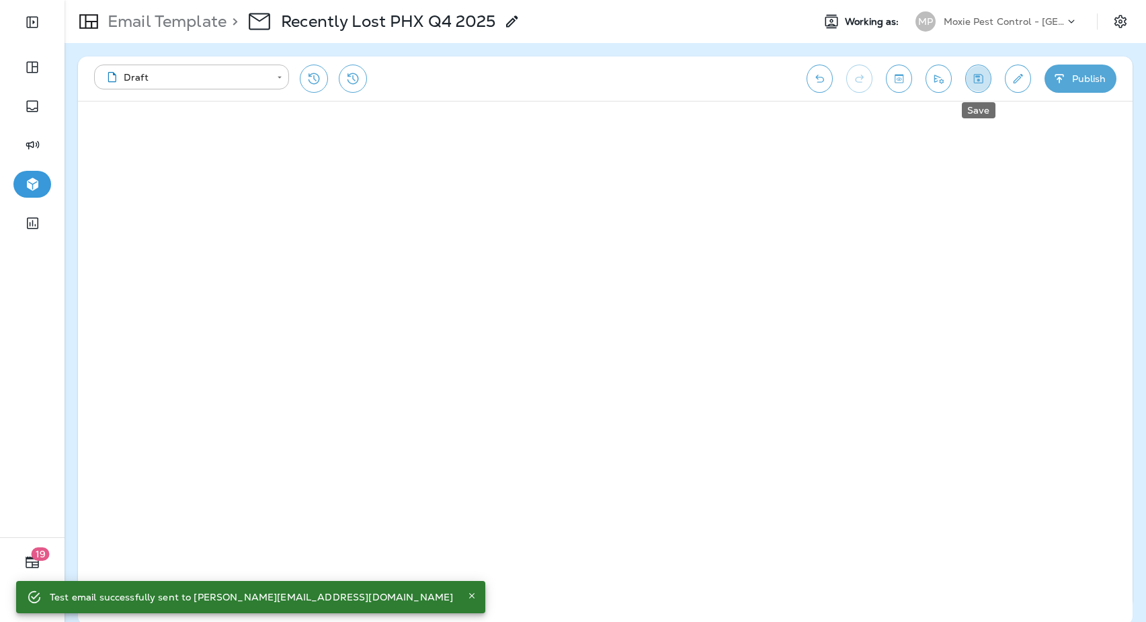
click at [985, 82] on button "Save" at bounding box center [978, 79] width 26 height 28
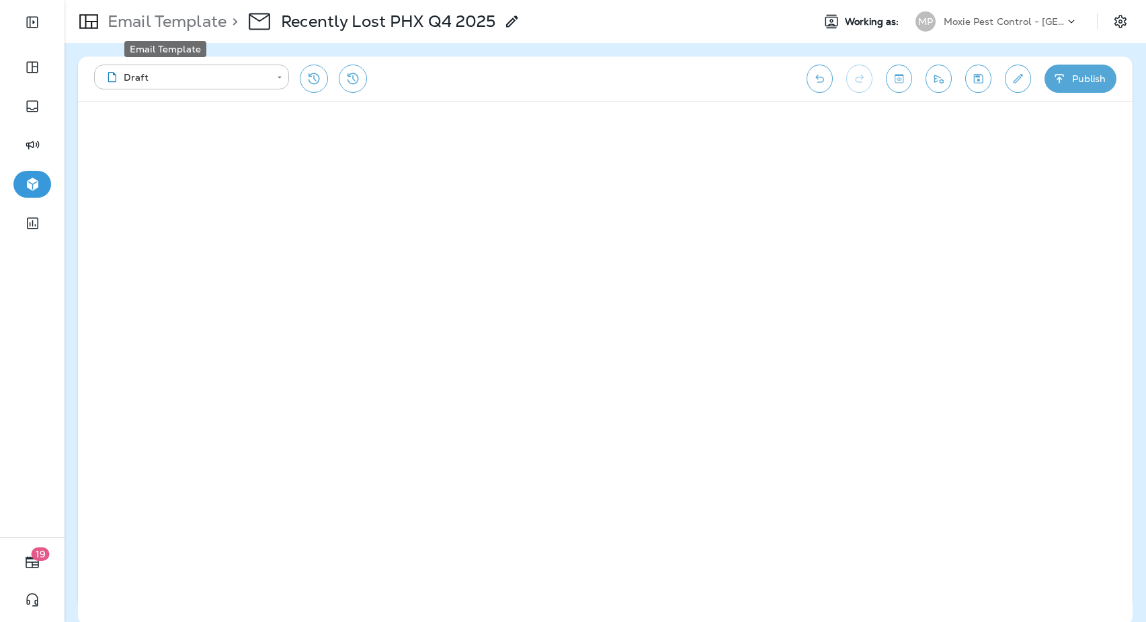
click at [146, 19] on p "Email Template" at bounding box center [164, 21] width 124 height 20
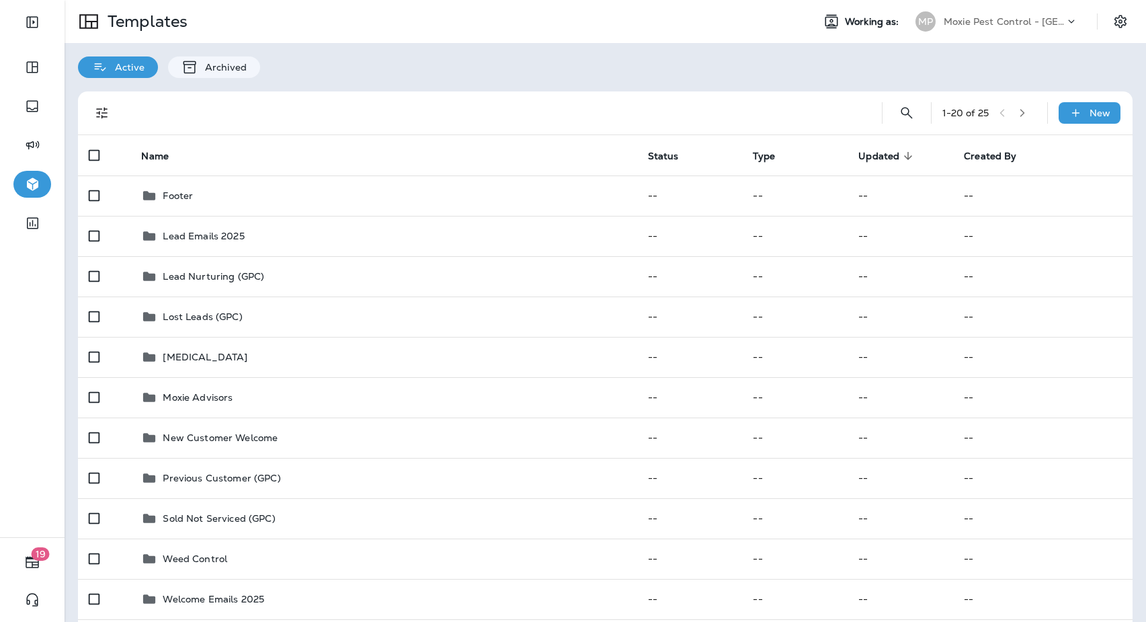
drag, startPoint x: 1062, startPoint y: 15, endPoint x: 1054, endPoint y: 13, distance: 8.3
click at [1062, 15] on div "Moxie Pest Control - [GEOGRAPHIC_DATA]" at bounding box center [1004, 21] width 121 height 20
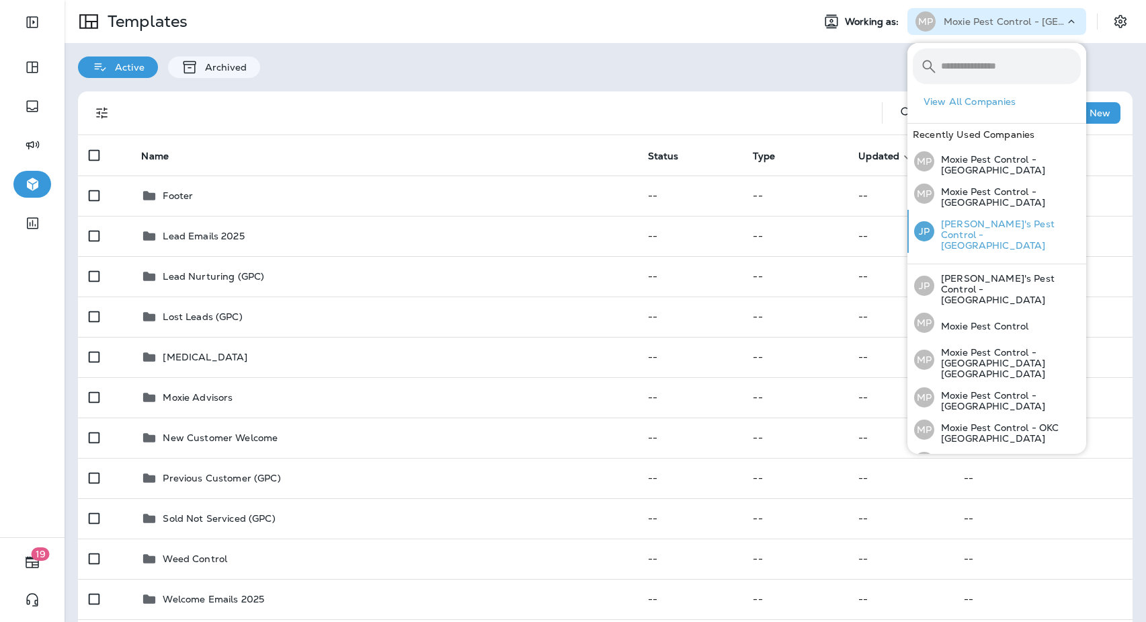
click at [991, 233] on p "[PERSON_NAME]'s Pest Control - [GEOGRAPHIC_DATA]" at bounding box center [1007, 234] width 147 height 32
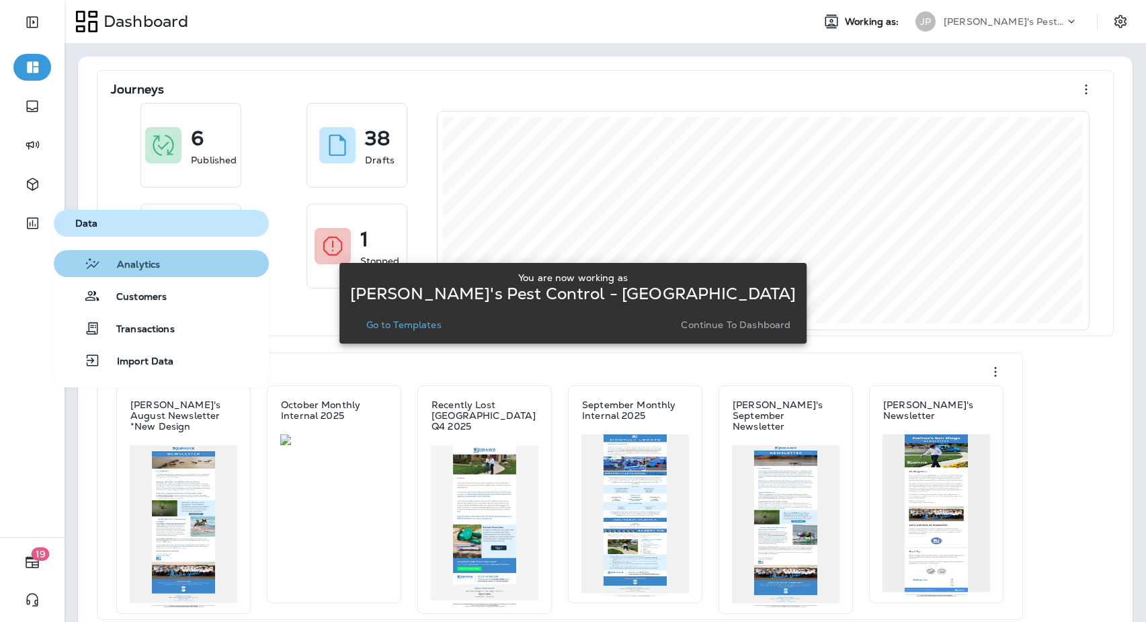
click at [141, 263] on span "Analytics" at bounding box center [130, 265] width 59 height 13
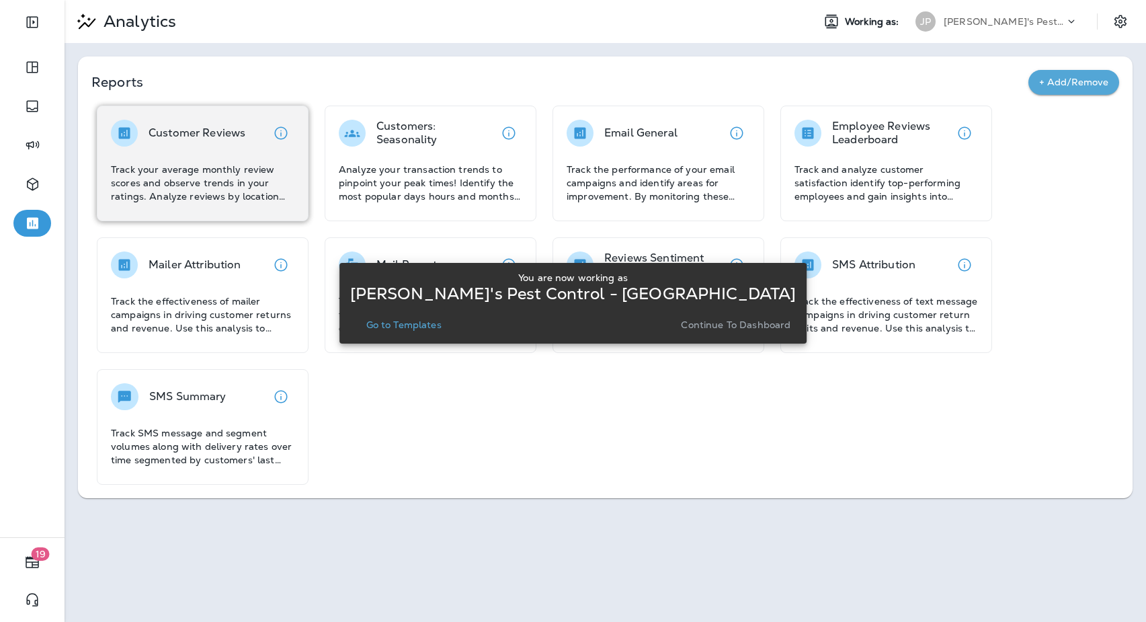
click at [163, 218] on div "Customer Reviews Track your average monthly review scores and observe trends in…" at bounding box center [203, 164] width 212 height 116
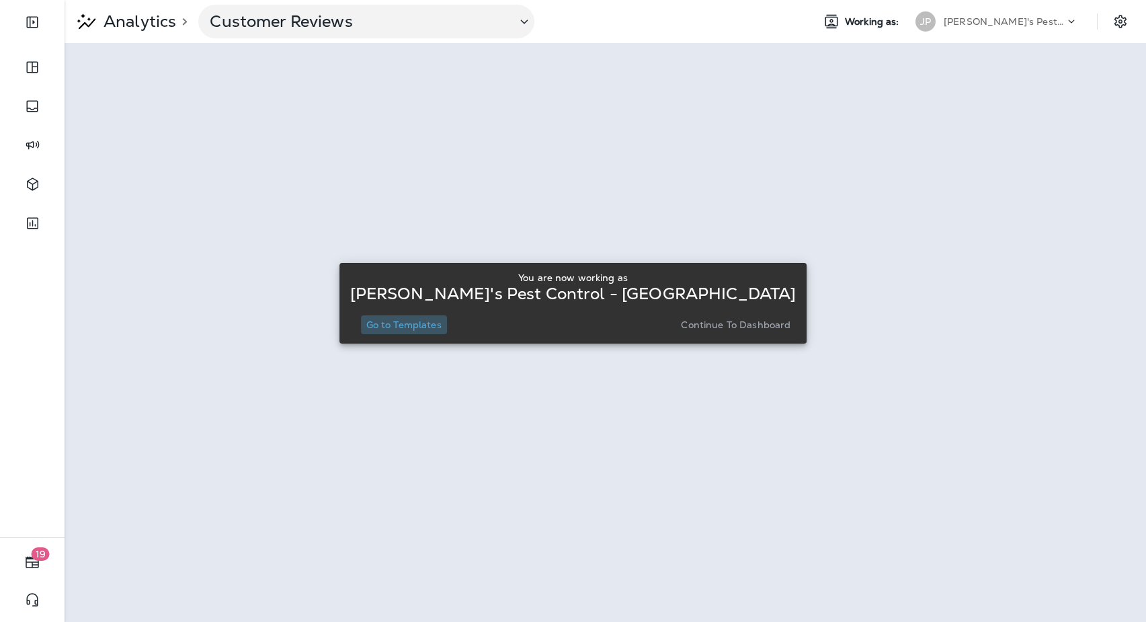
click at [437, 324] on p "Go to Templates" at bounding box center [403, 324] width 75 height 11
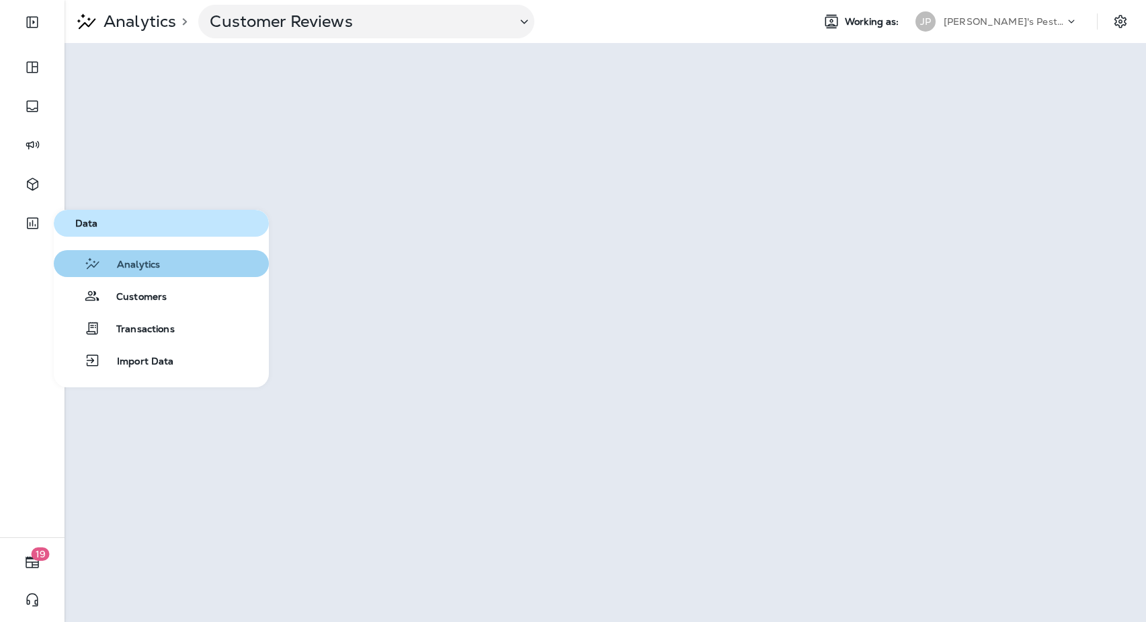
click at [152, 269] on span "Analytics" at bounding box center [130, 265] width 59 height 13
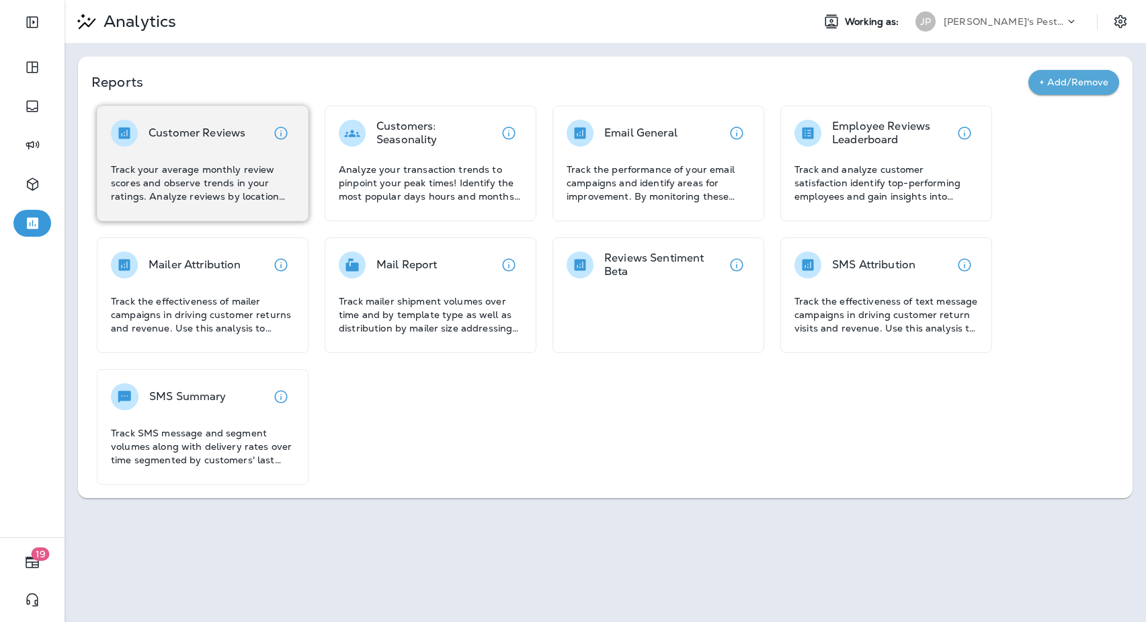
click at [202, 177] on p "Track your average monthly review scores and observe trends in your ratings. An…" at bounding box center [202, 183] width 183 height 40
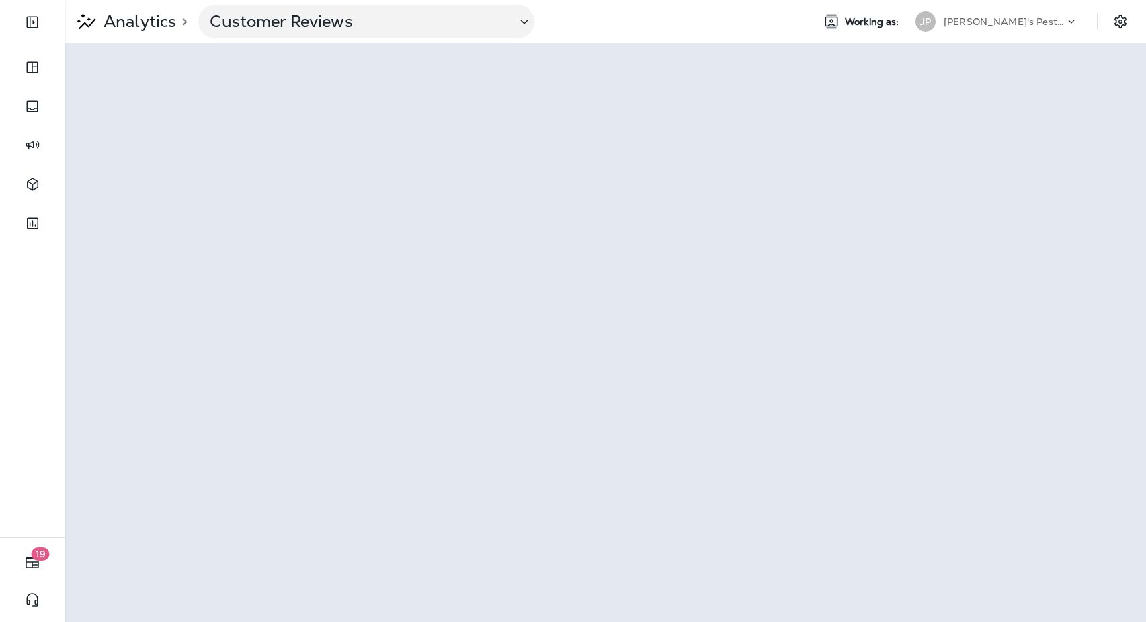
click at [153, 25] on p "Analytics" at bounding box center [137, 21] width 78 height 20
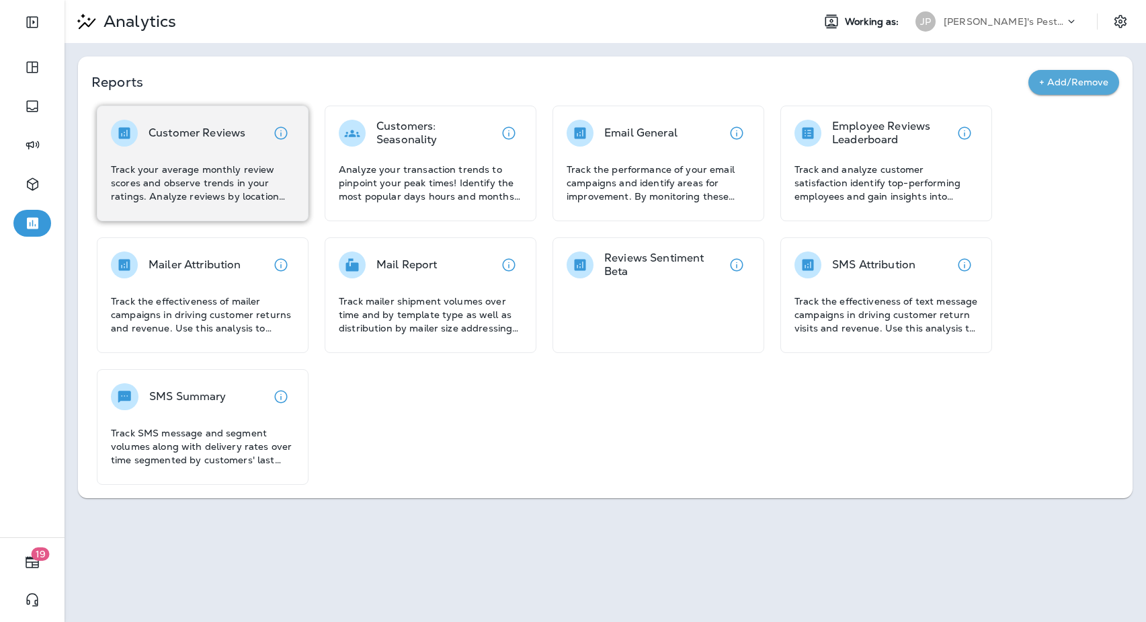
click at [186, 189] on p "Track your average monthly review scores and observe trends in your ratings. An…" at bounding box center [202, 183] width 183 height 40
